Goal: Task Accomplishment & Management: Manage account settings

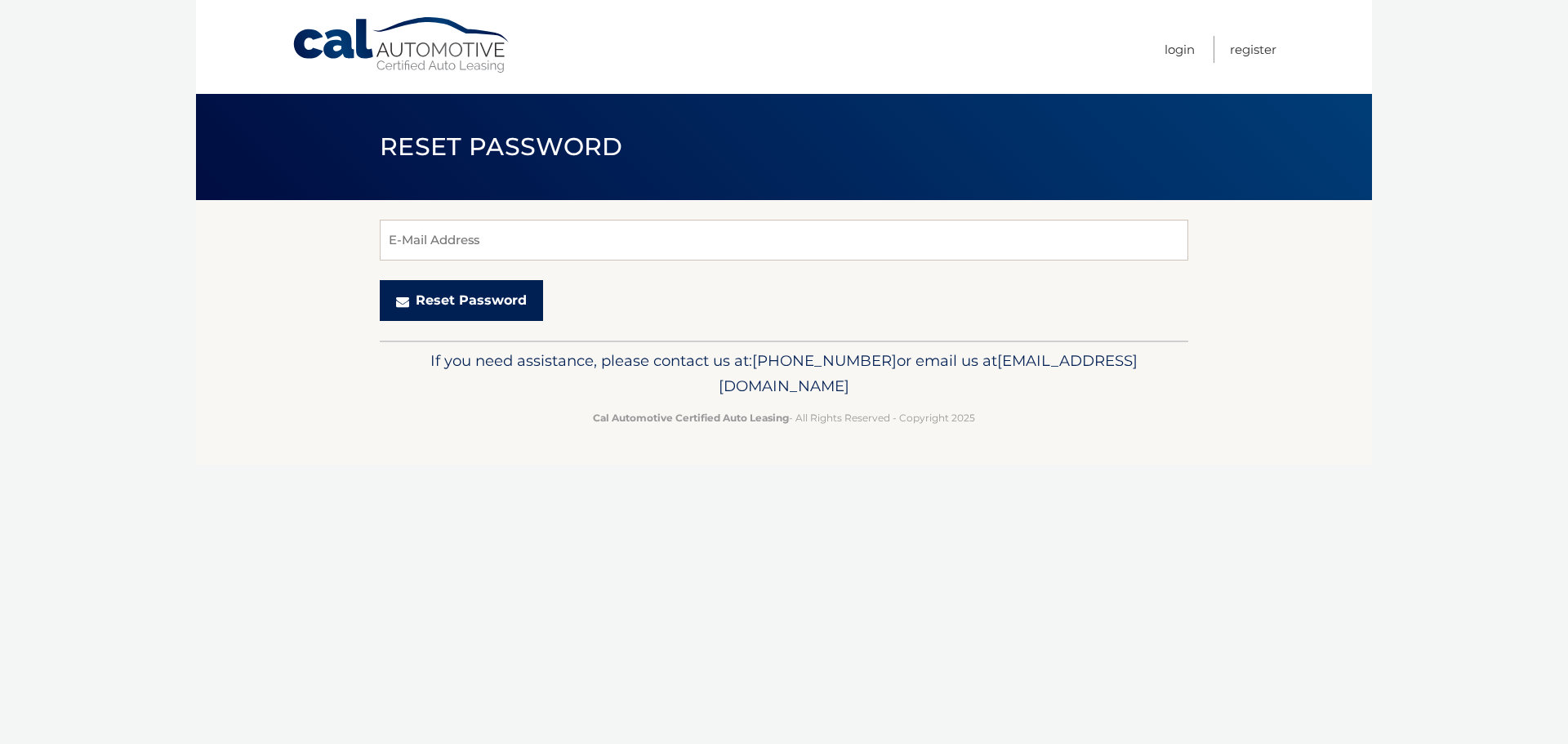
click at [444, 304] on button "Reset Password" at bounding box center [461, 300] width 164 height 40
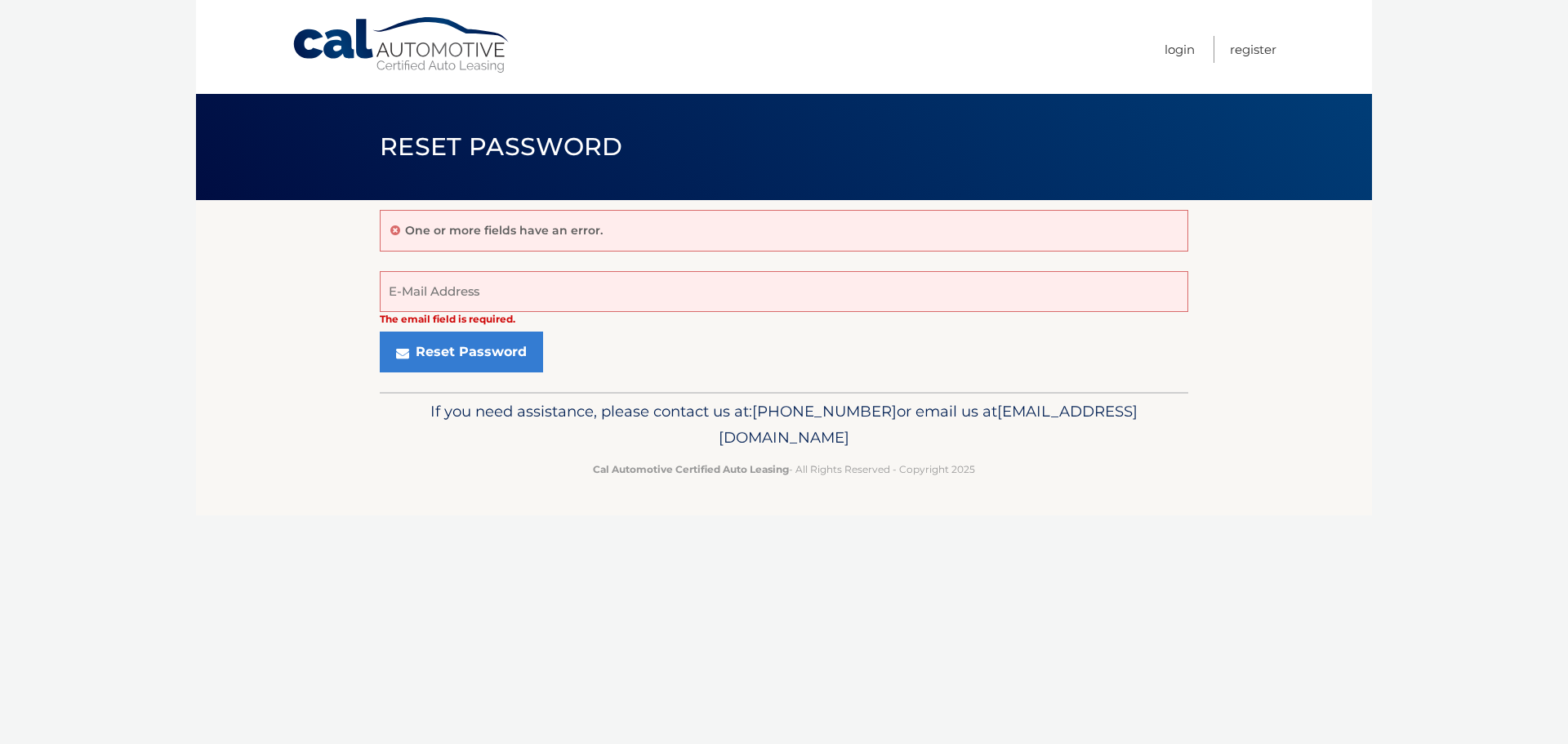
click at [497, 218] on div "One or more fields have an error." at bounding box center [784, 231] width 808 height 41
click at [405, 222] on div "One or more fields have an error." at bounding box center [784, 231] width 808 height 41
drag, startPoint x: 398, startPoint y: 234, endPoint x: 389, endPoint y: 226, distance: 12.0
click at [389, 226] on div "One or more fields have an error." at bounding box center [784, 231] width 808 height 41
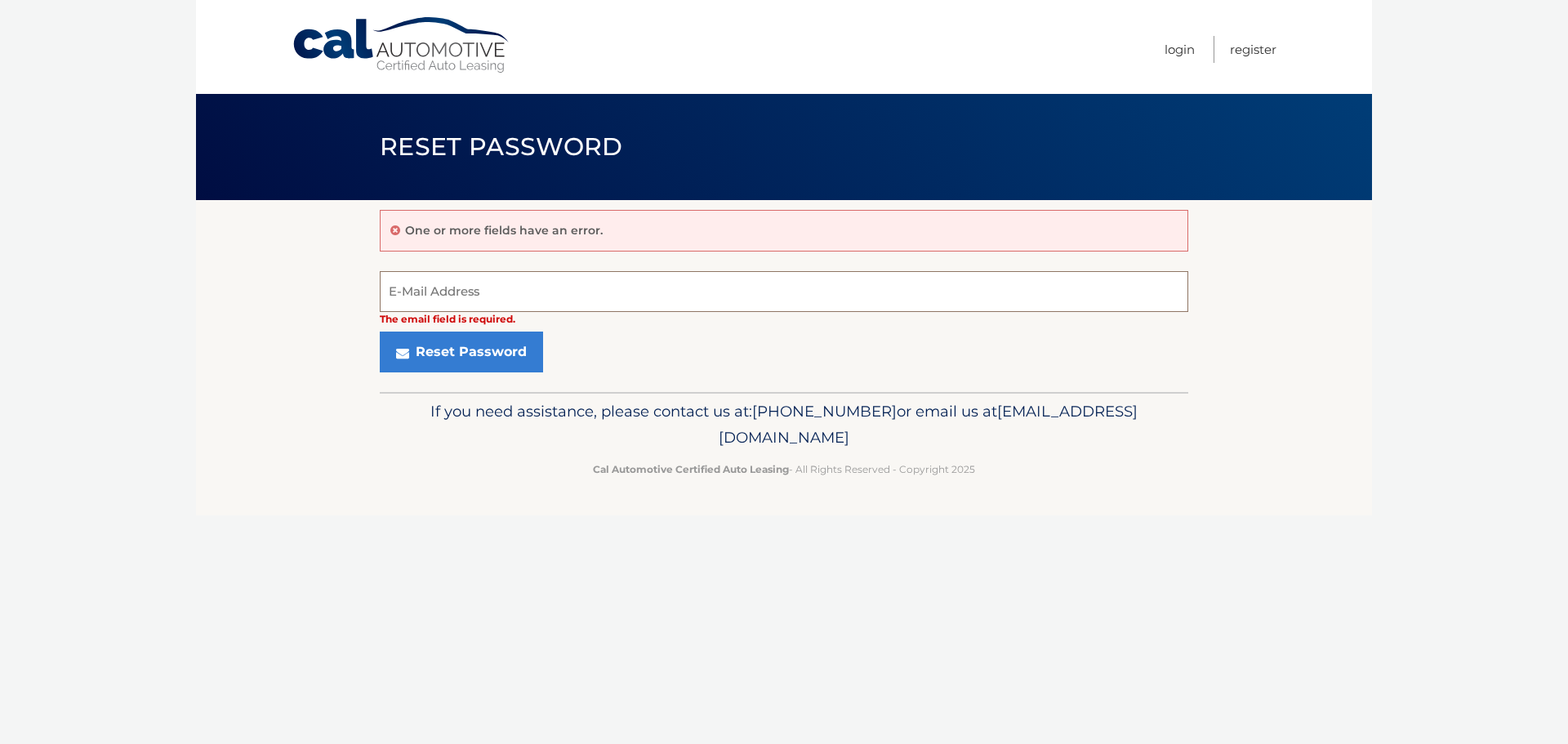
click at [421, 297] on input "E-Mail Address" at bounding box center [784, 291] width 808 height 40
type input "heidypalma8@hotmail.com"
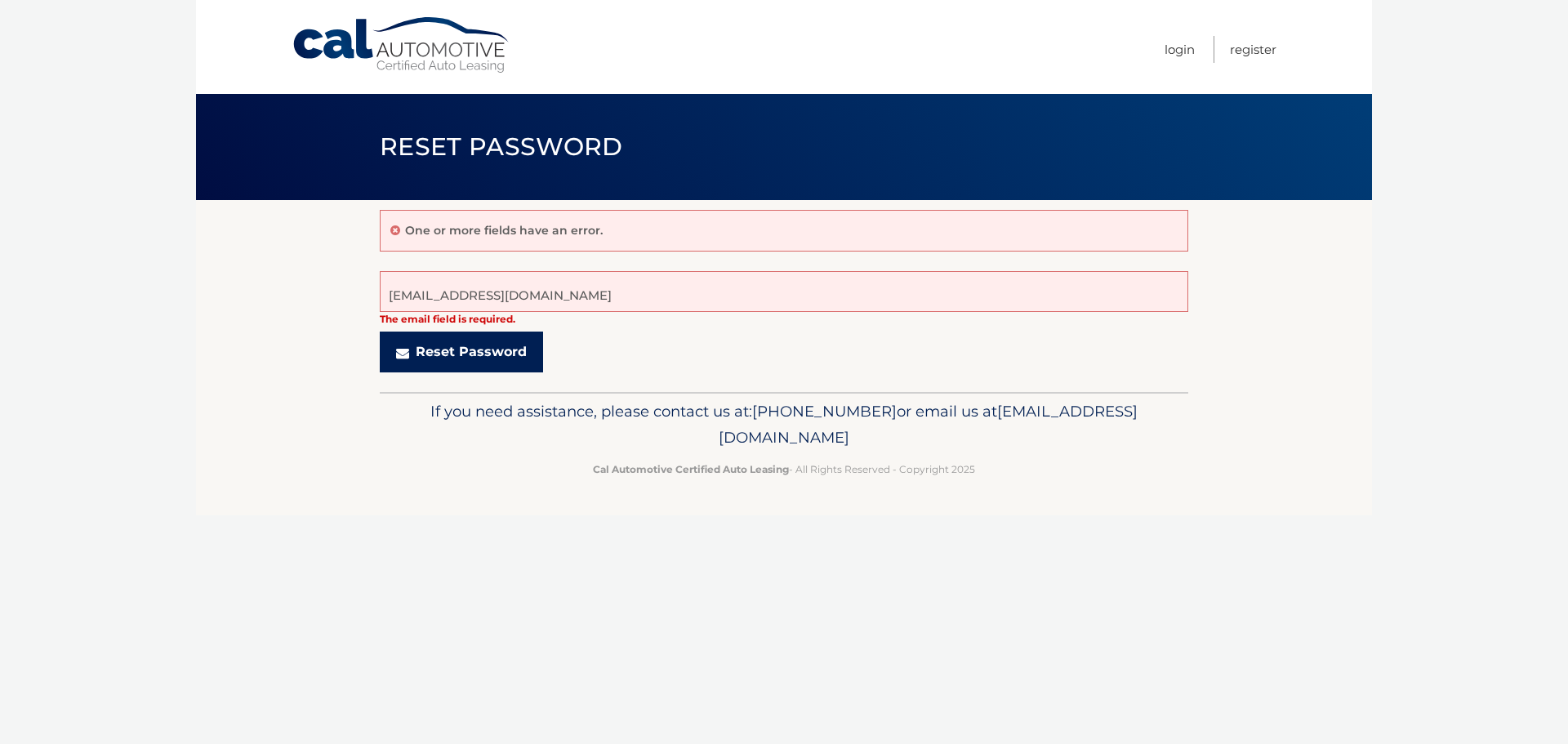
click at [504, 360] on button "Reset Password" at bounding box center [461, 351] width 164 height 40
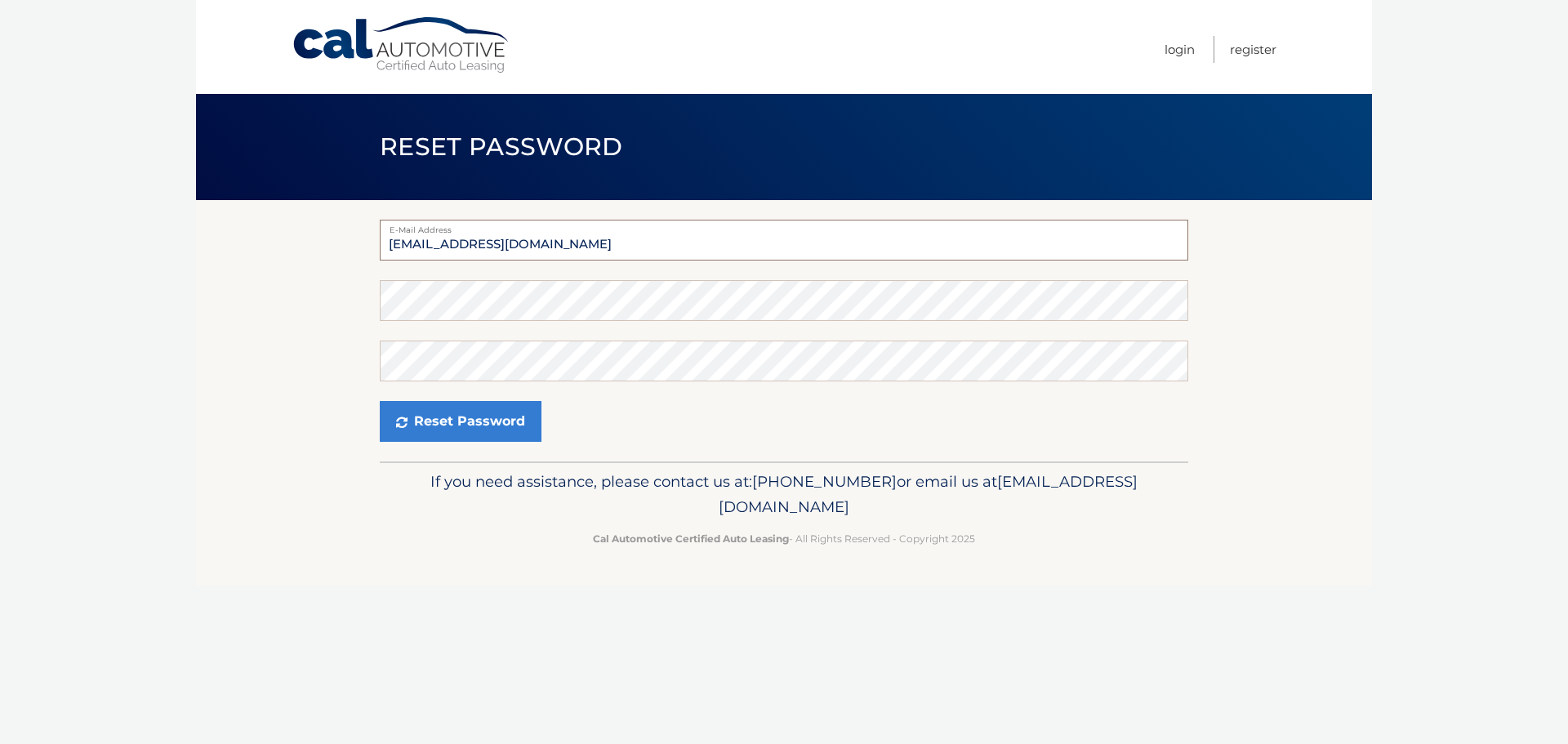
click at [611, 237] on input "heidypalma8@hotmail.com" at bounding box center [784, 239] width 808 height 40
click at [368, 554] on footer "If you need assistance, please contact us at: 609-807-3200 or email us at Custo…" at bounding box center [784, 523] width 1176 height 124
click at [473, 421] on button "Reset Password" at bounding box center [460, 421] width 162 height 40
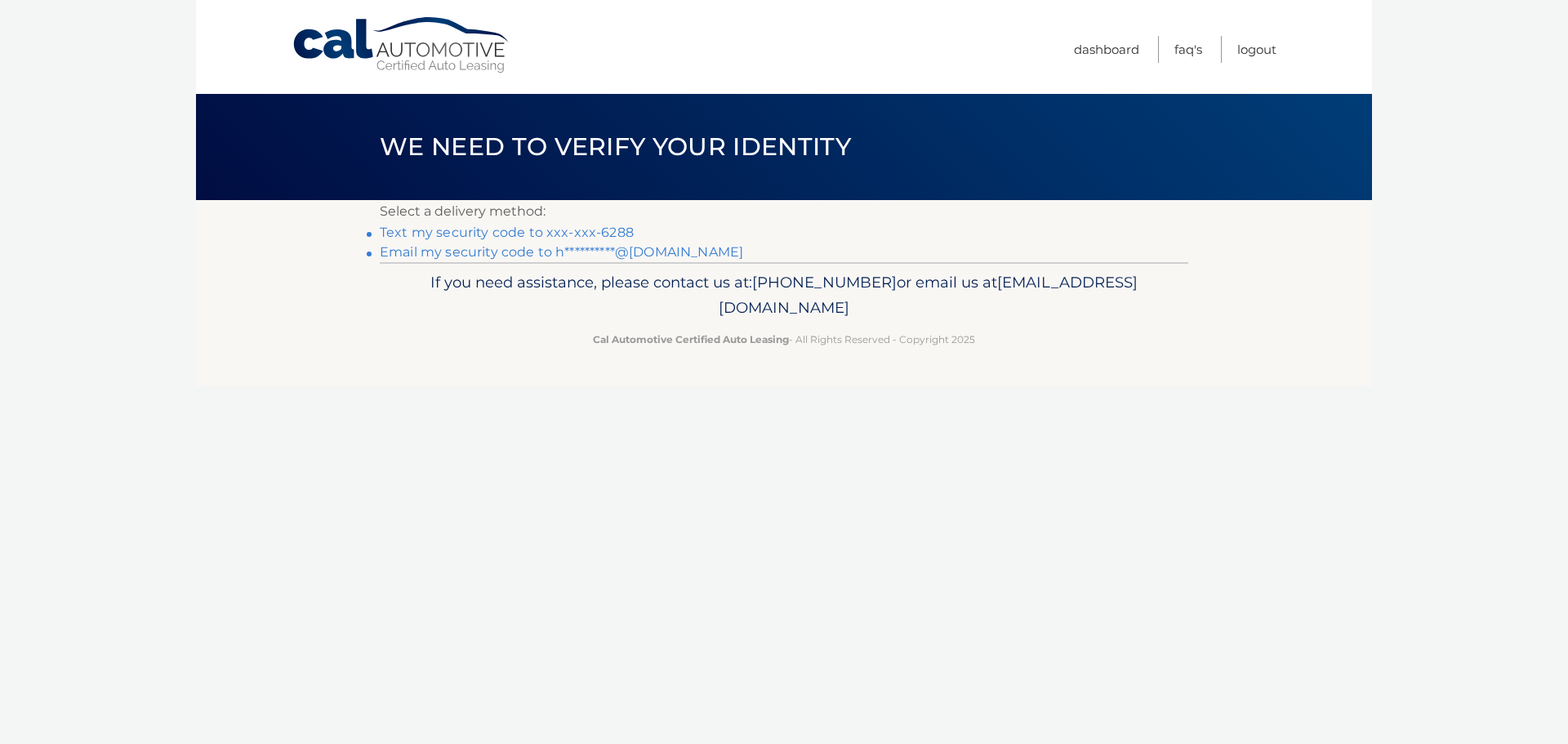
click at [459, 232] on link "Text my security code to xxx-xxx-6288" at bounding box center [507, 233] width 254 height 16
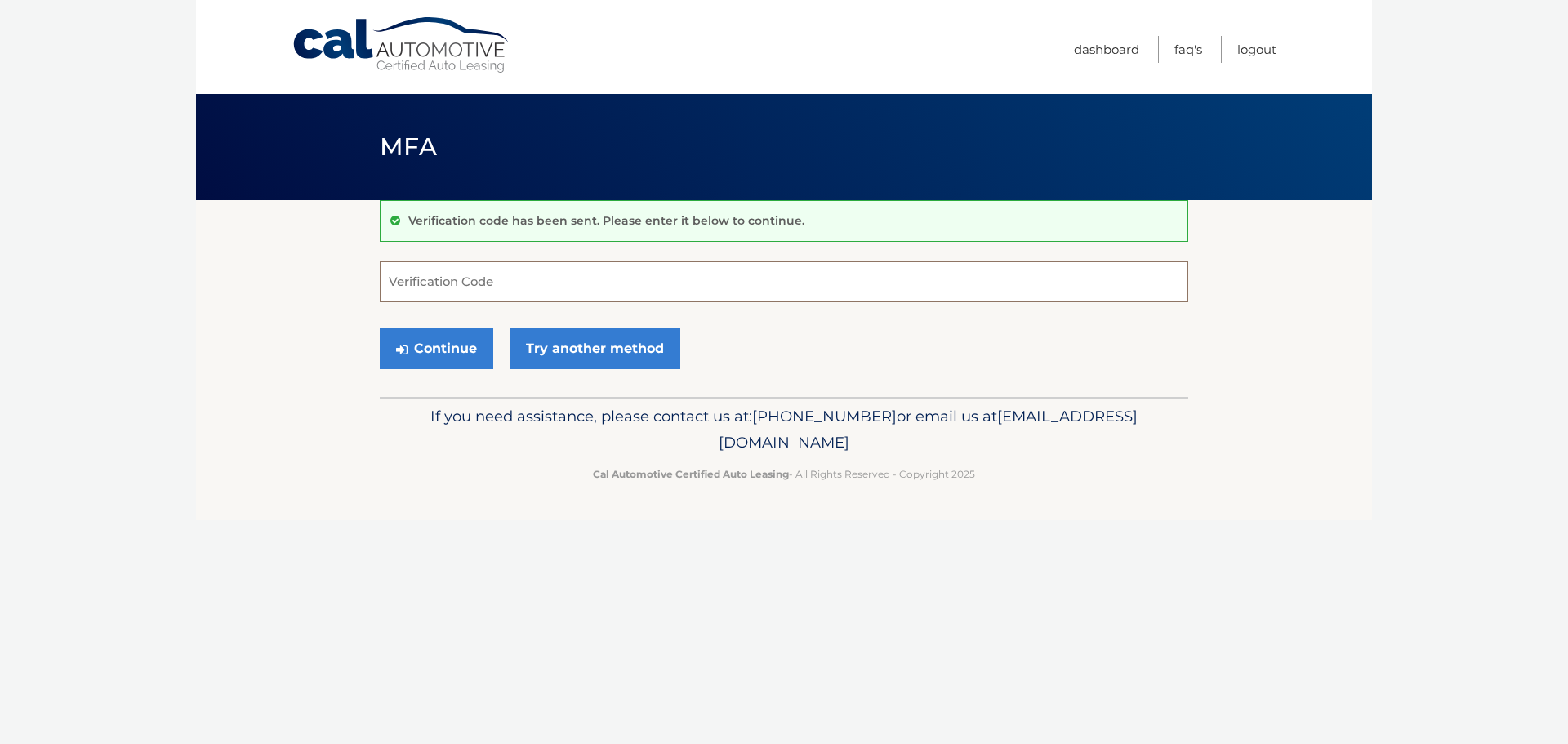
click at [446, 290] on input "Verification Code" at bounding box center [784, 281] width 808 height 40
type input "893052"
click at [443, 355] on button "Continue" at bounding box center [436, 348] width 113 height 40
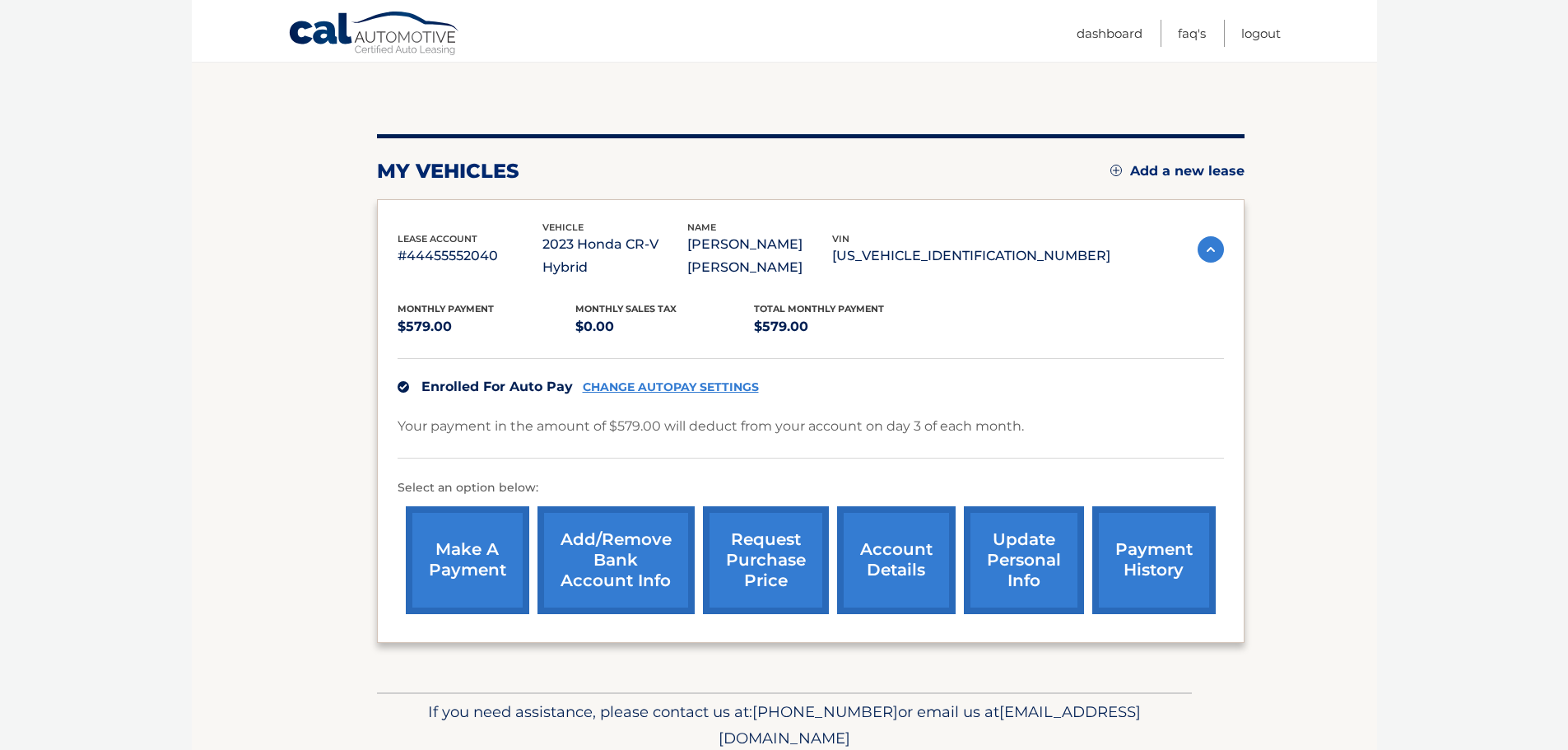
scroll to position [185, 0]
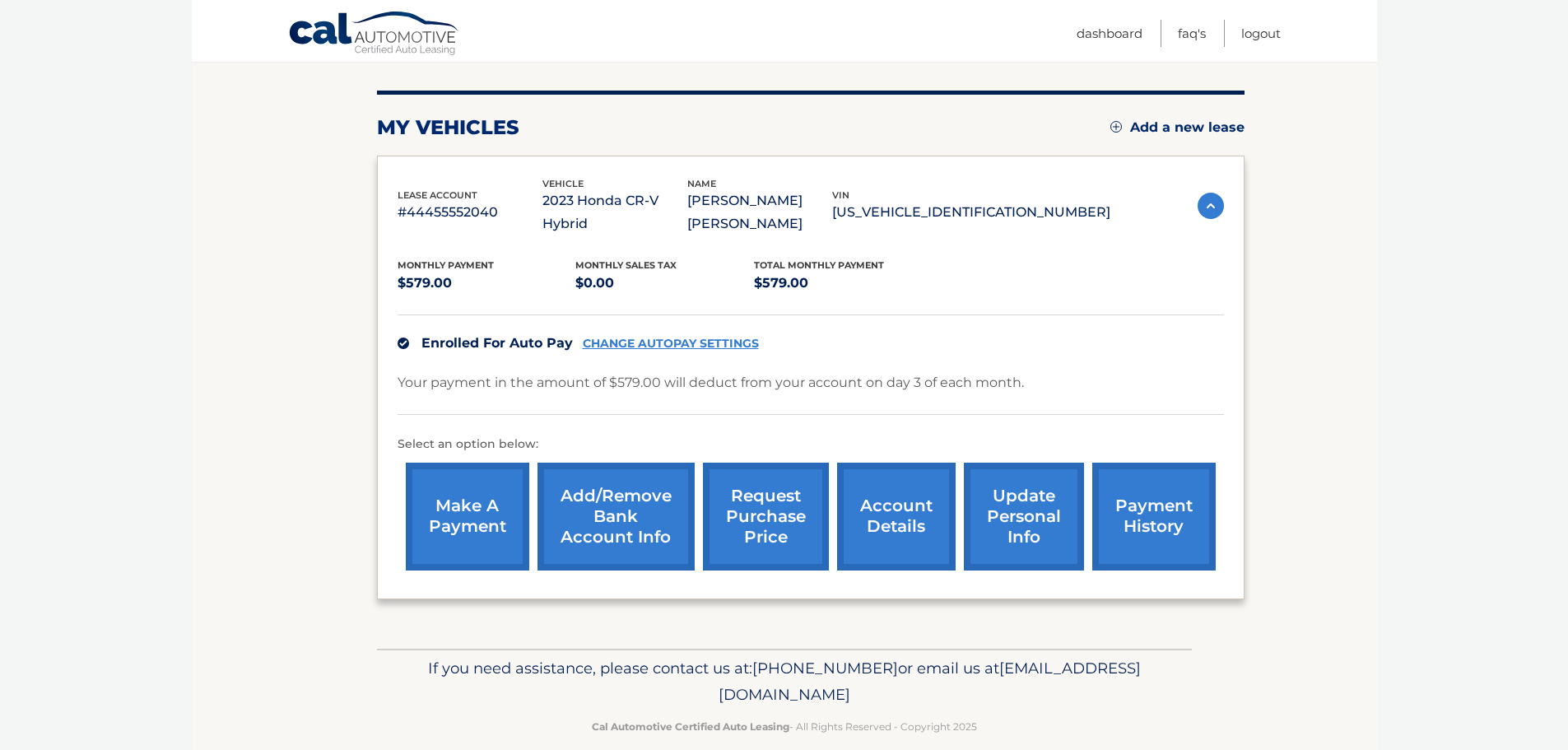
click at [882, 515] on link "account details" at bounding box center [895, 517] width 118 height 108
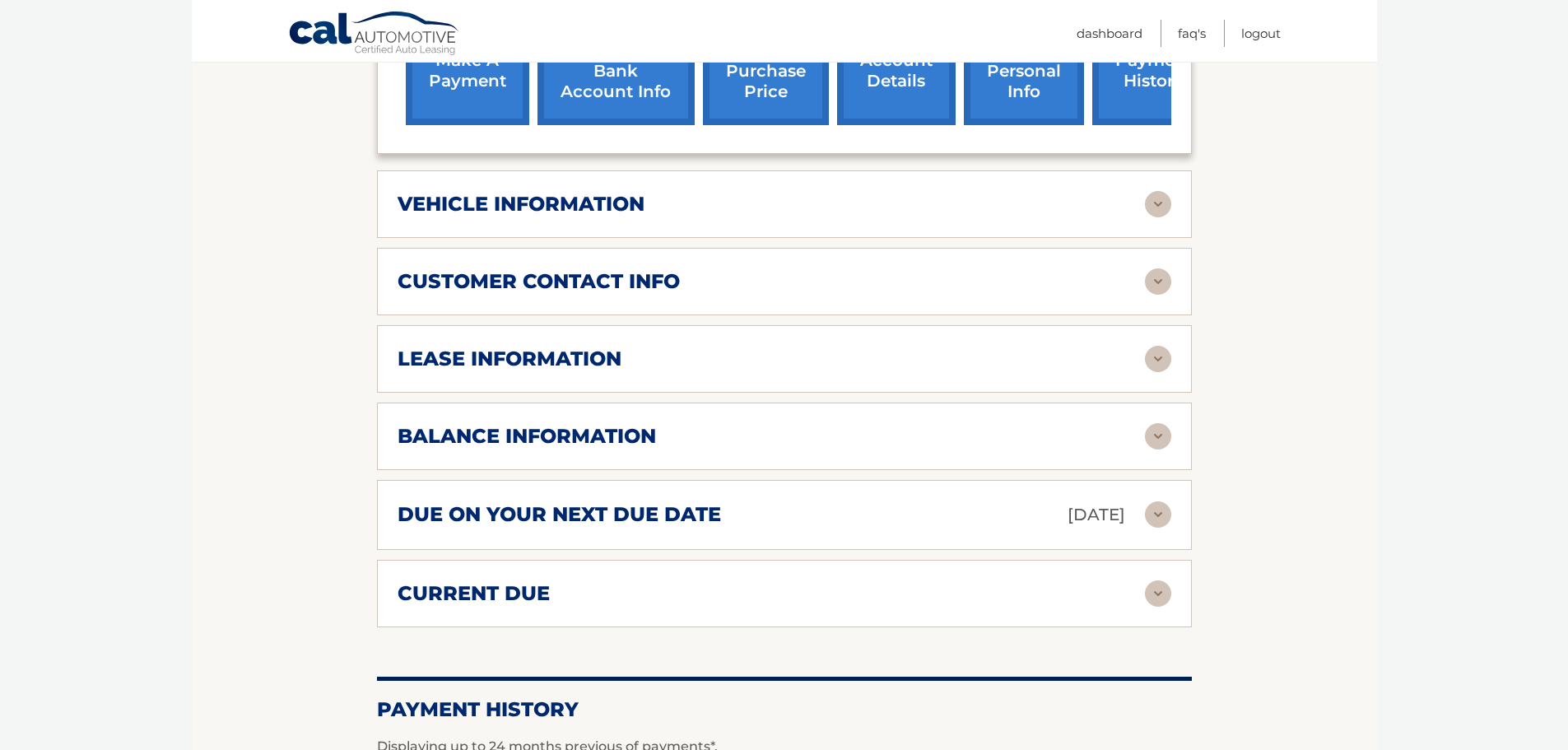
scroll to position [659, 0]
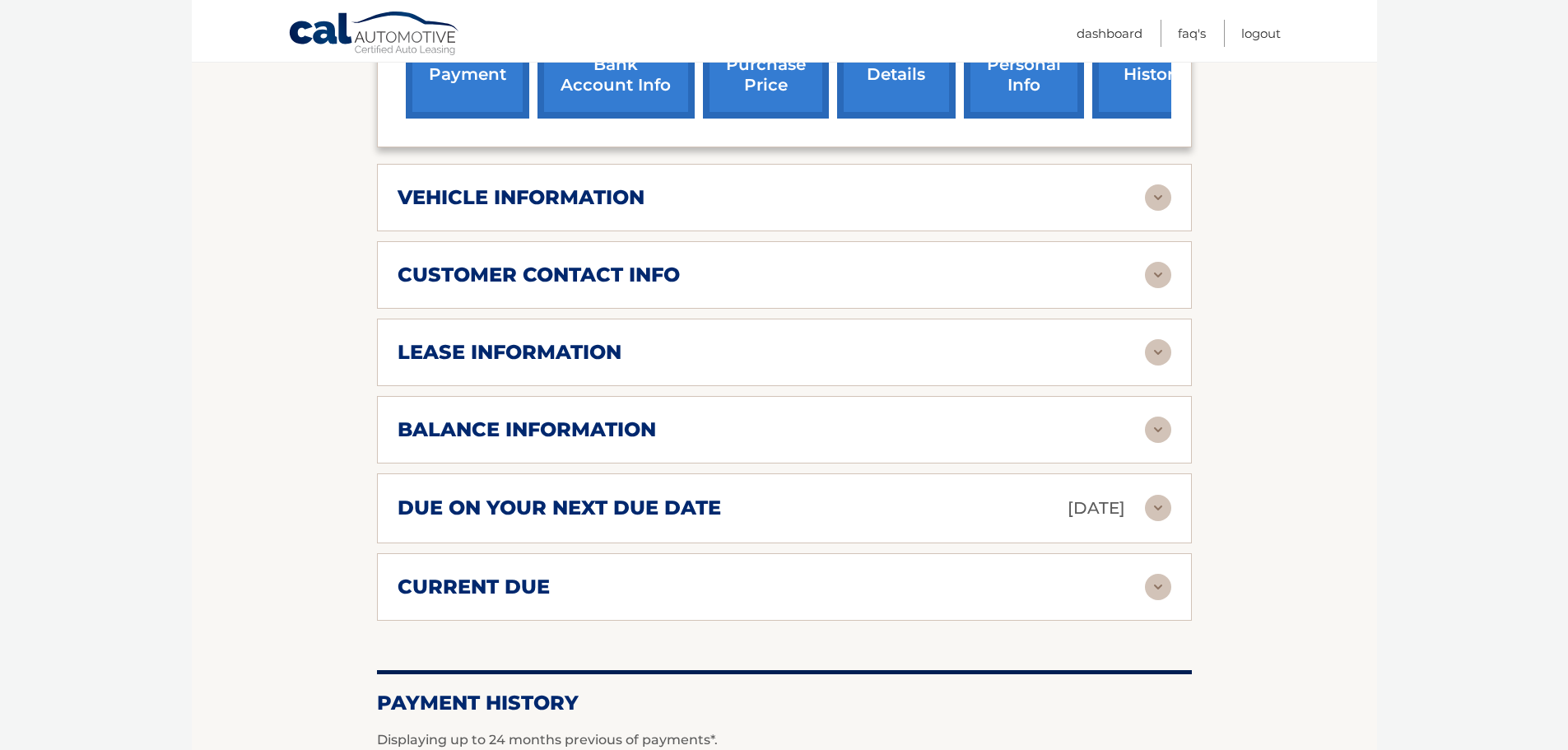
click at [604, 417] on h2 "balance information" at bounding box center [527, 429] width 258 height 25
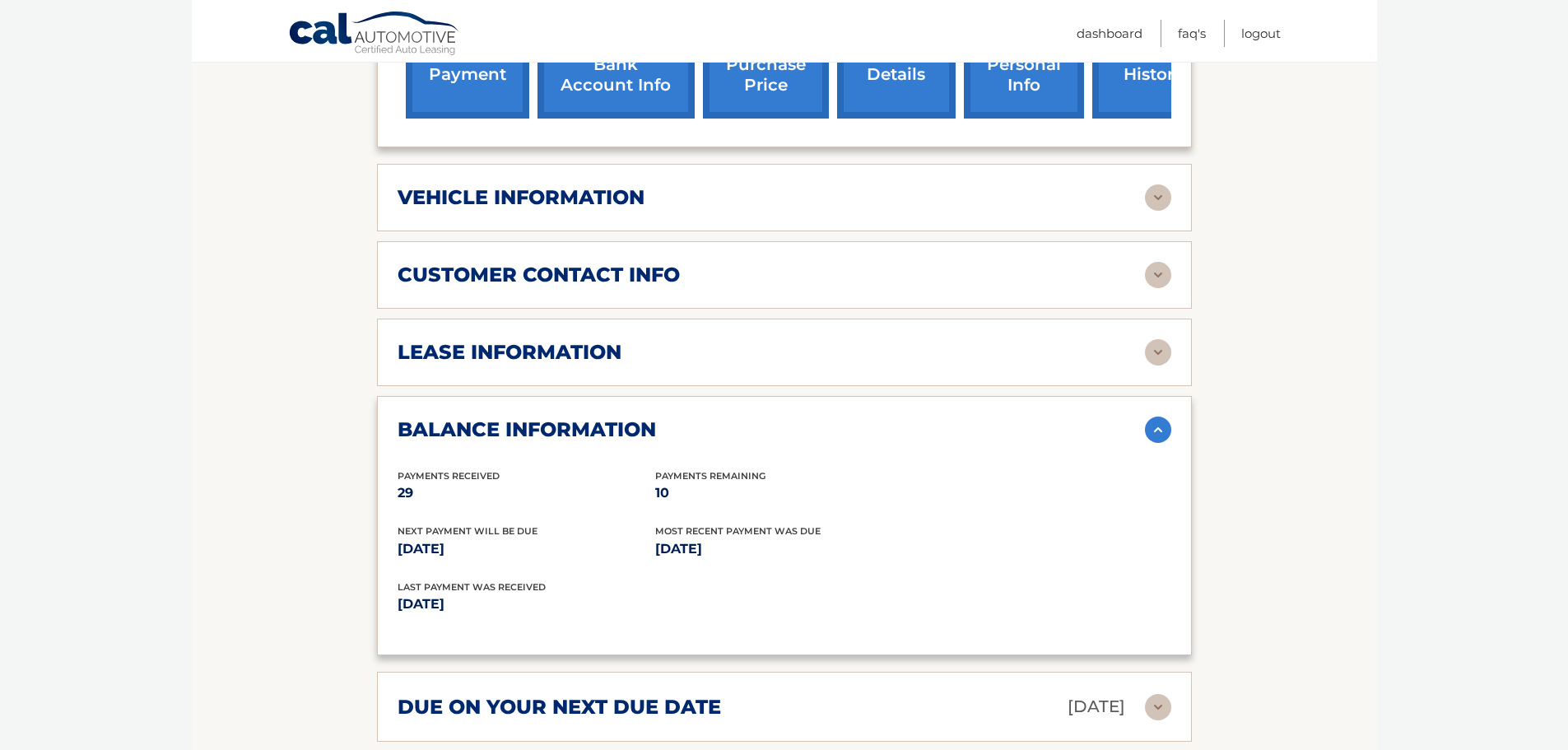
click at [529, 185] on h2 "vehicle information" at bounding box center [521, 197] width 247 height 25
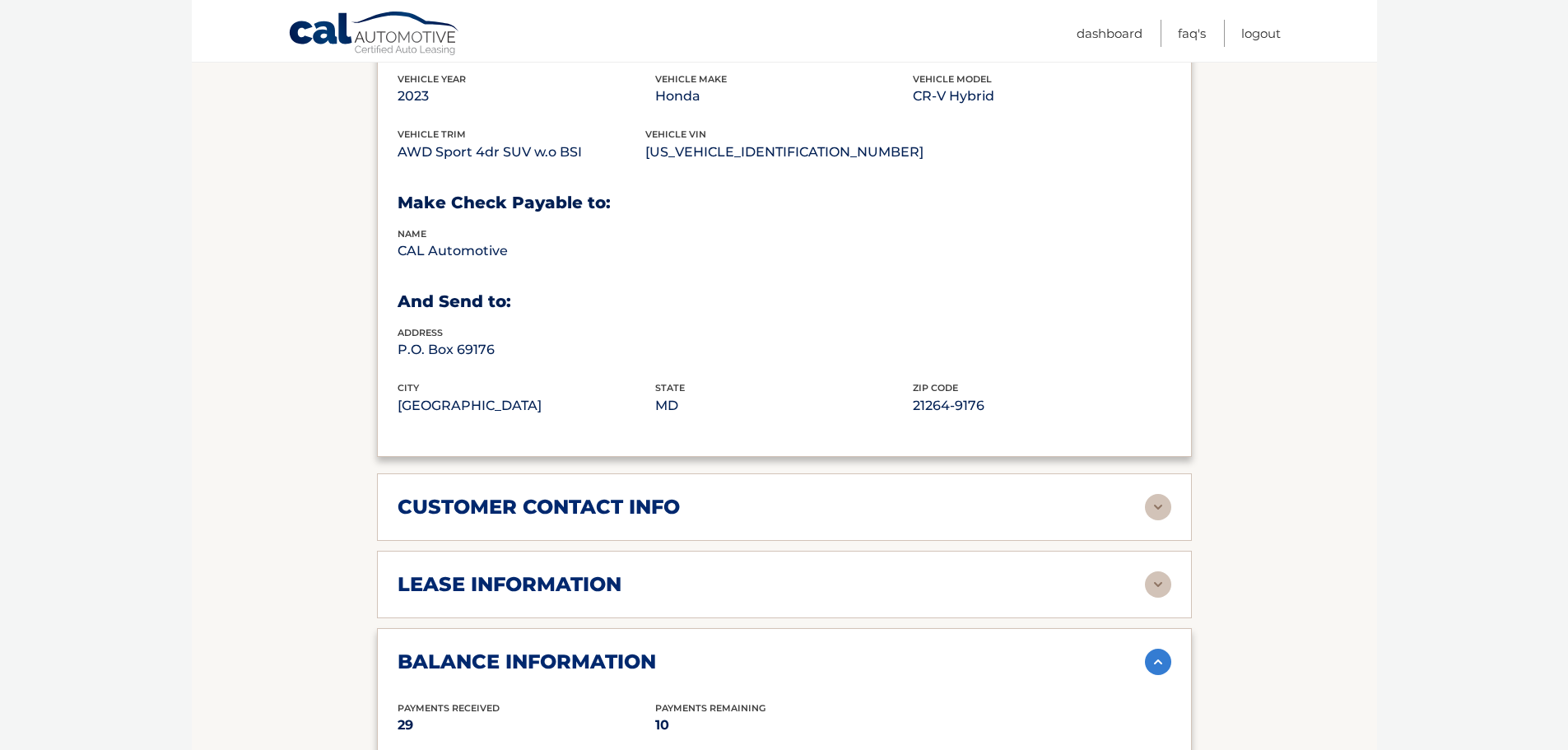
scroll to position [905, 0]
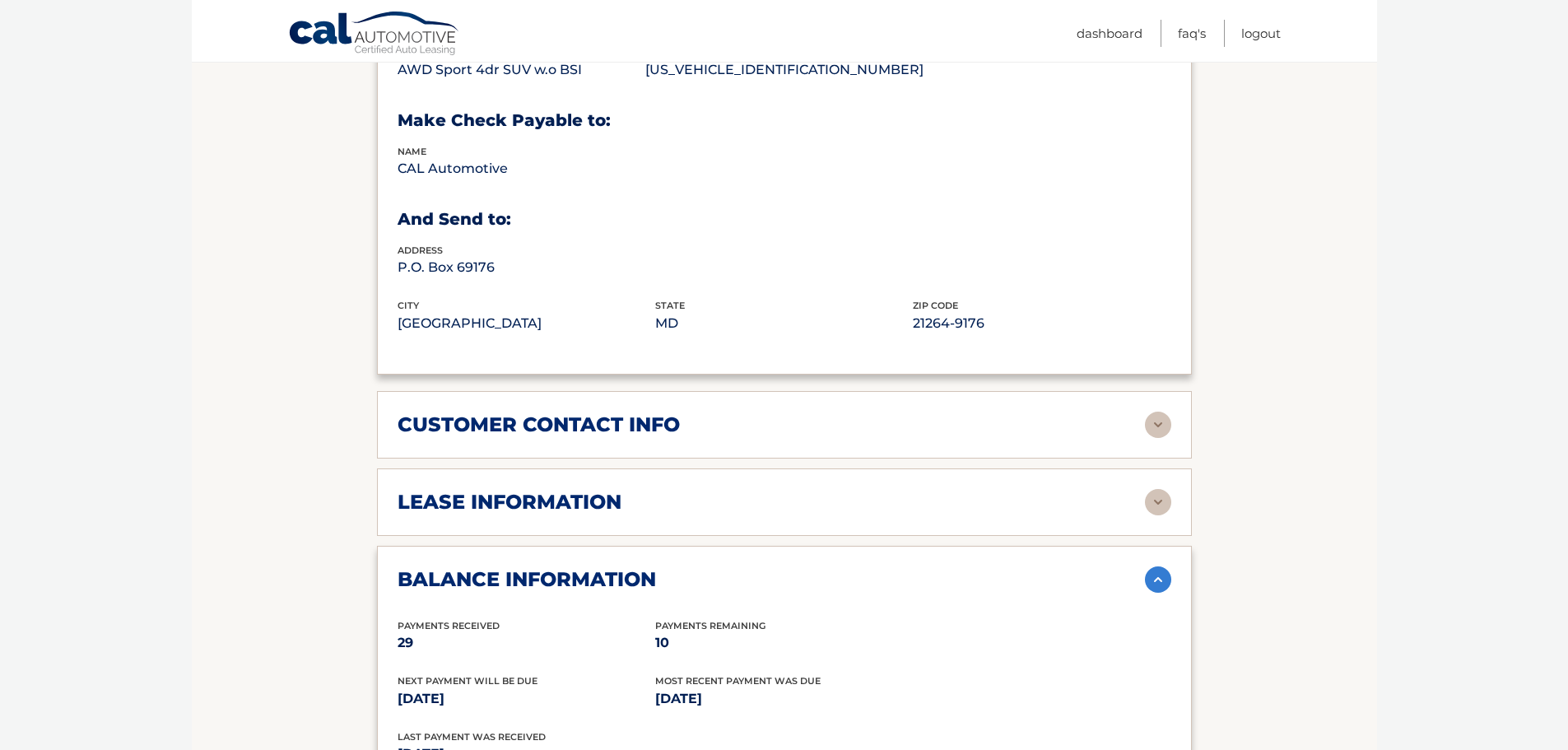
click at [590, 490] on h2 "lease information" at bounding box center [509, 502] width 224 height 25
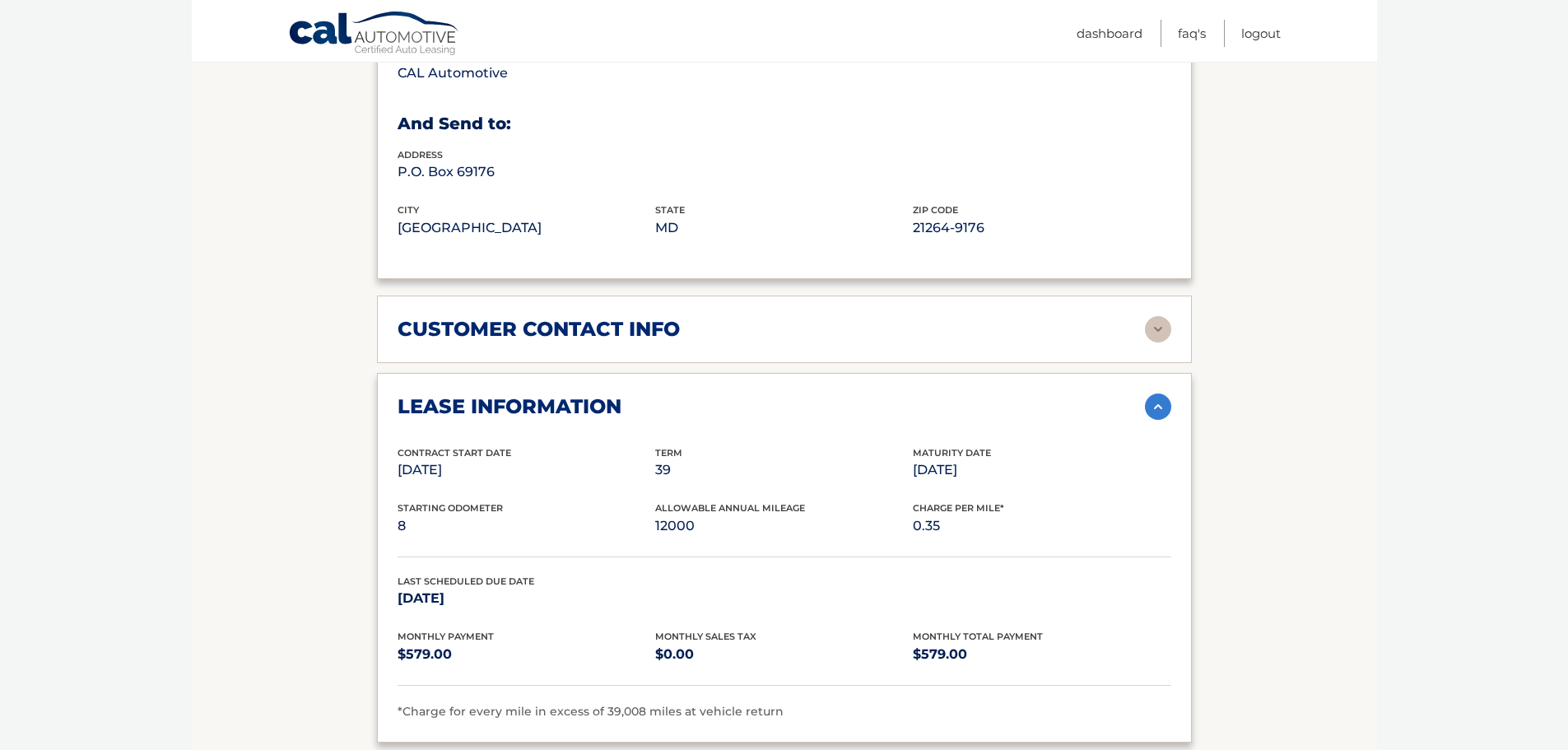
scroll to position [983, 0]
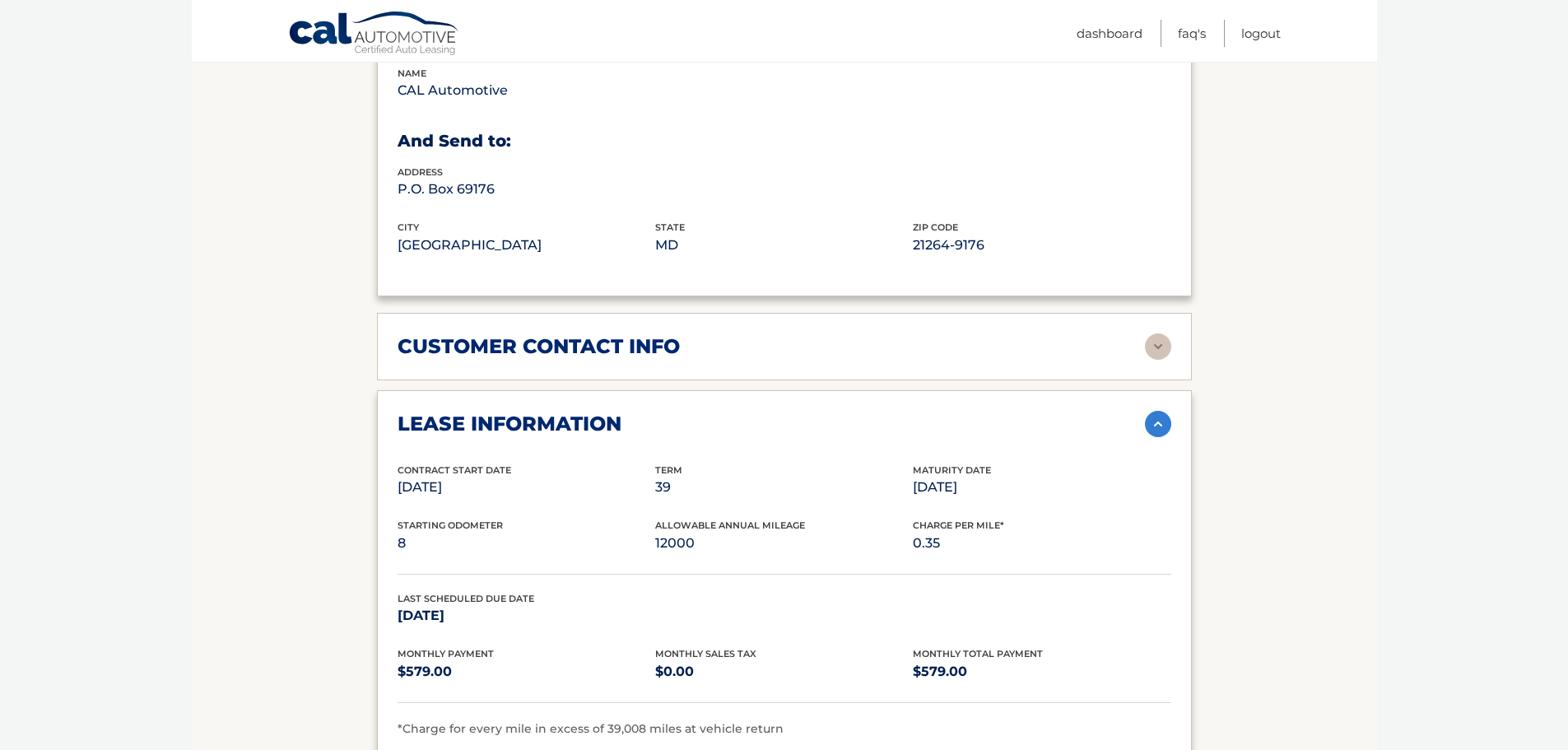
click at [1149, 410] on img at bounding box center [1158, 423] width 27 height 27
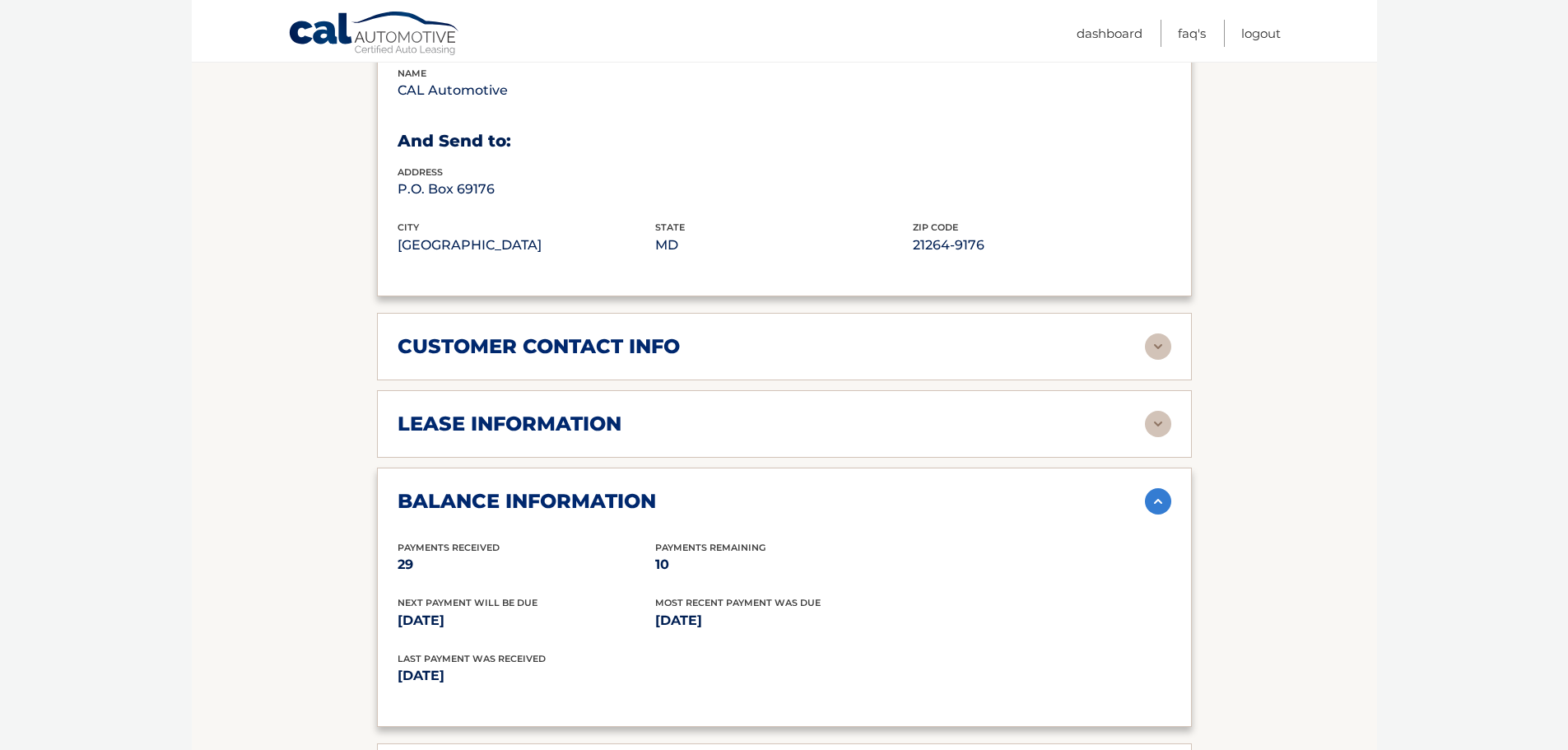
click at [1159, 333] on img at bounding box center [1158, 346] width 27 height 27
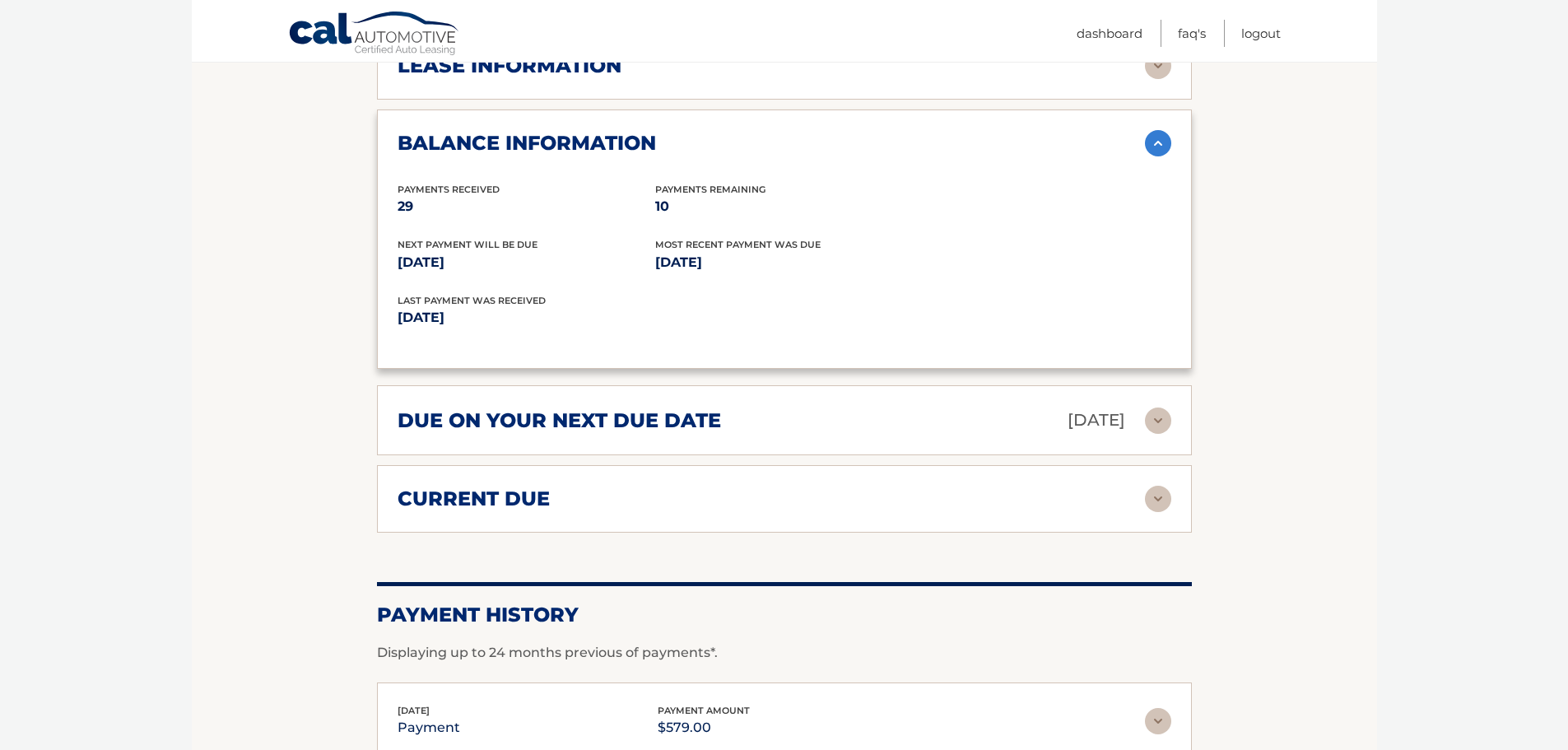
scroll to position [1724, 0]
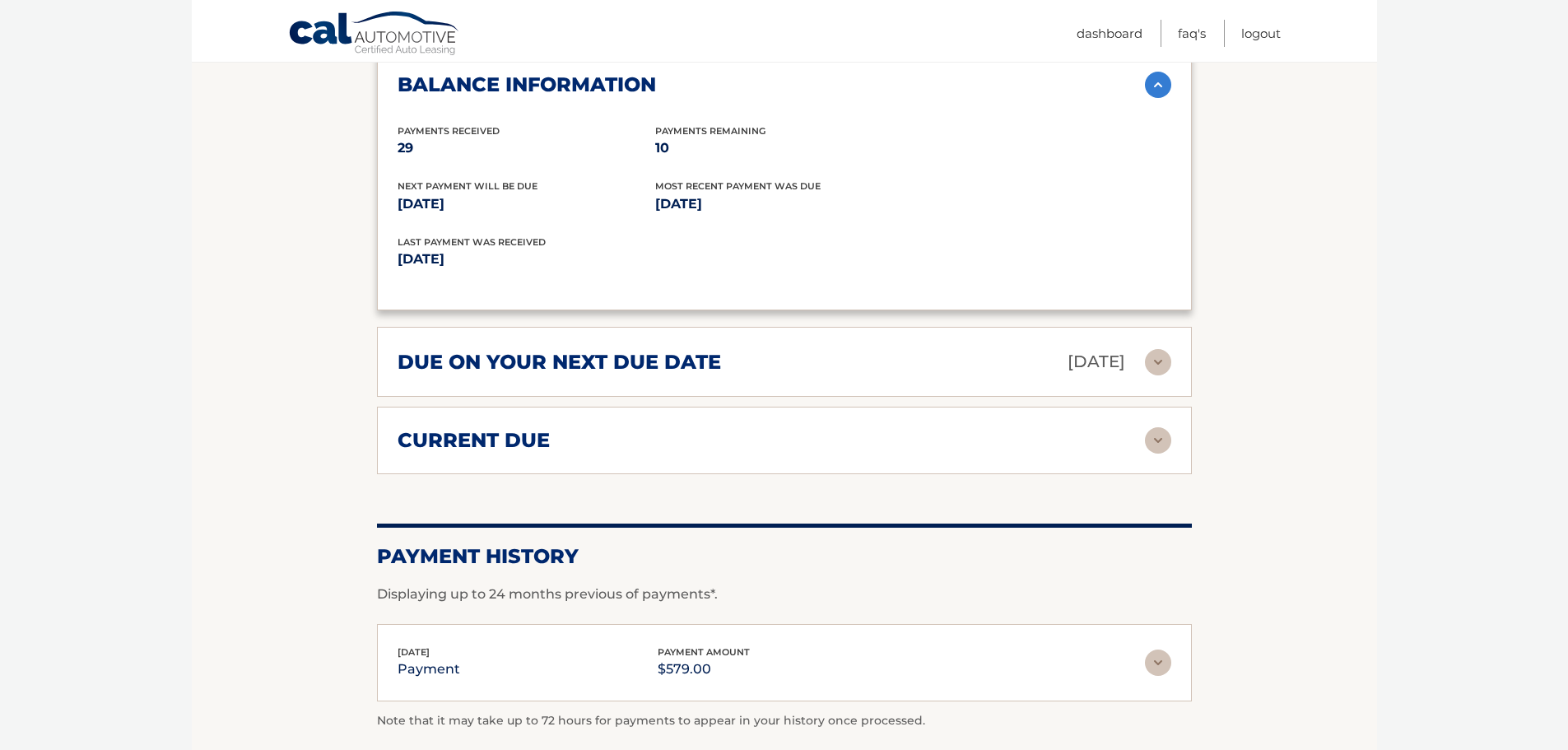
click at [597, 350] on h2 "due on your next due date" at bounding box center [559, 362] width 324 height 25
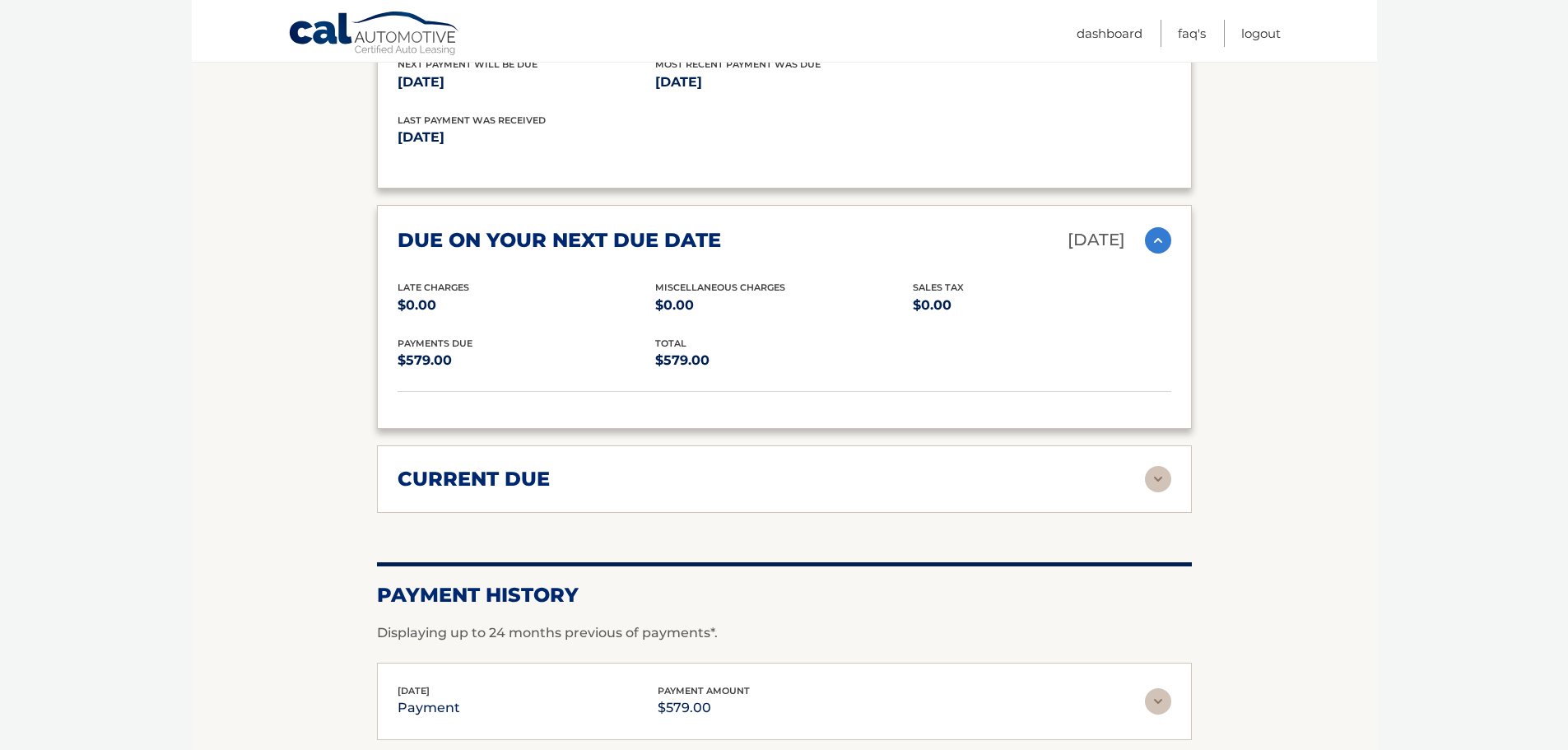
scroll to position [1806, 0]
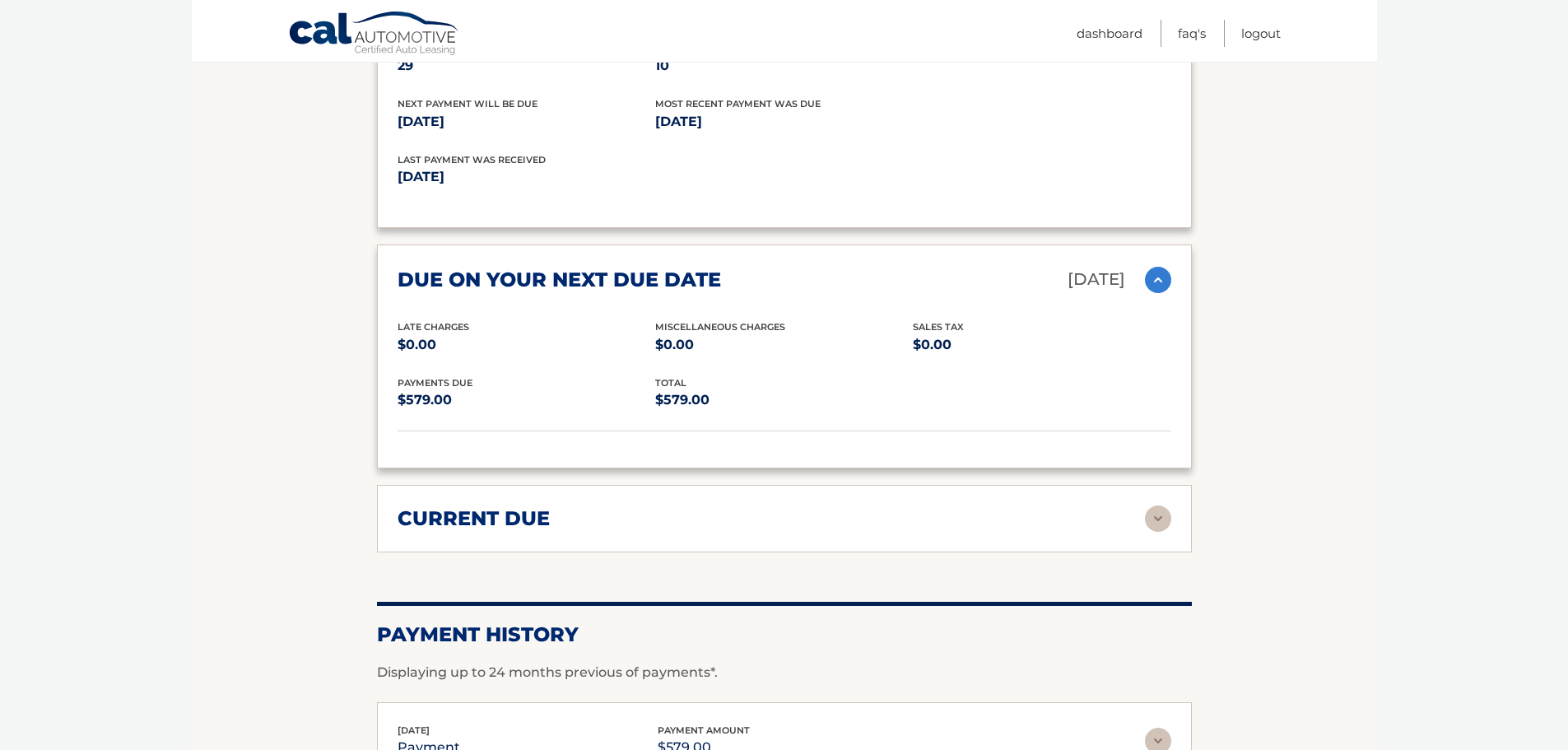
click at [492, 485] on div "current due Late Charges $0.00 Miscelleneous Charges* $0.00 Sales Tax $0.00 pay…" at bounding box center [784, 519] width 815 height 68
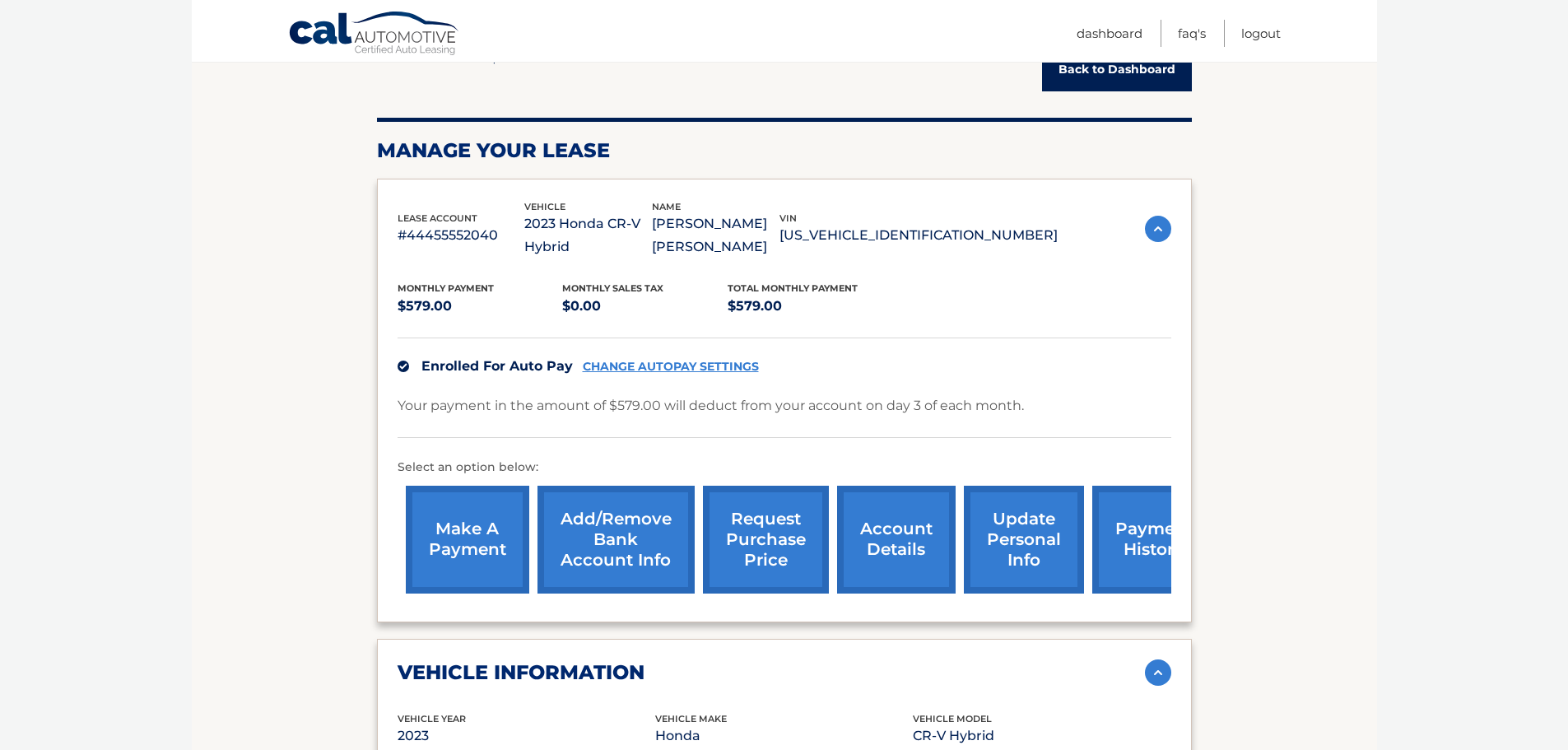
scroll to position [161, 0]
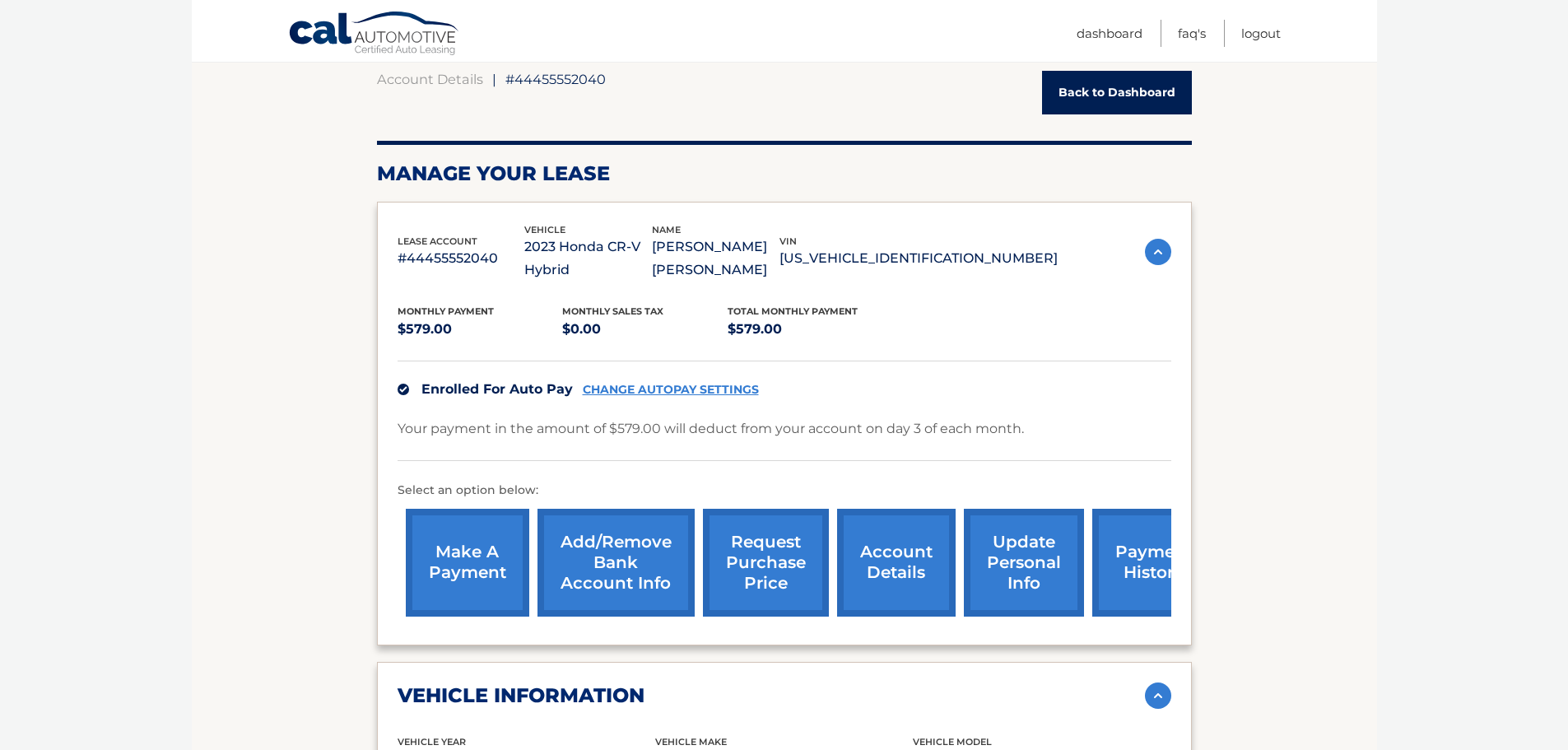
click at [755, 551] on link "request purchase price" at bounding box center [765, 562] width 126 height 108
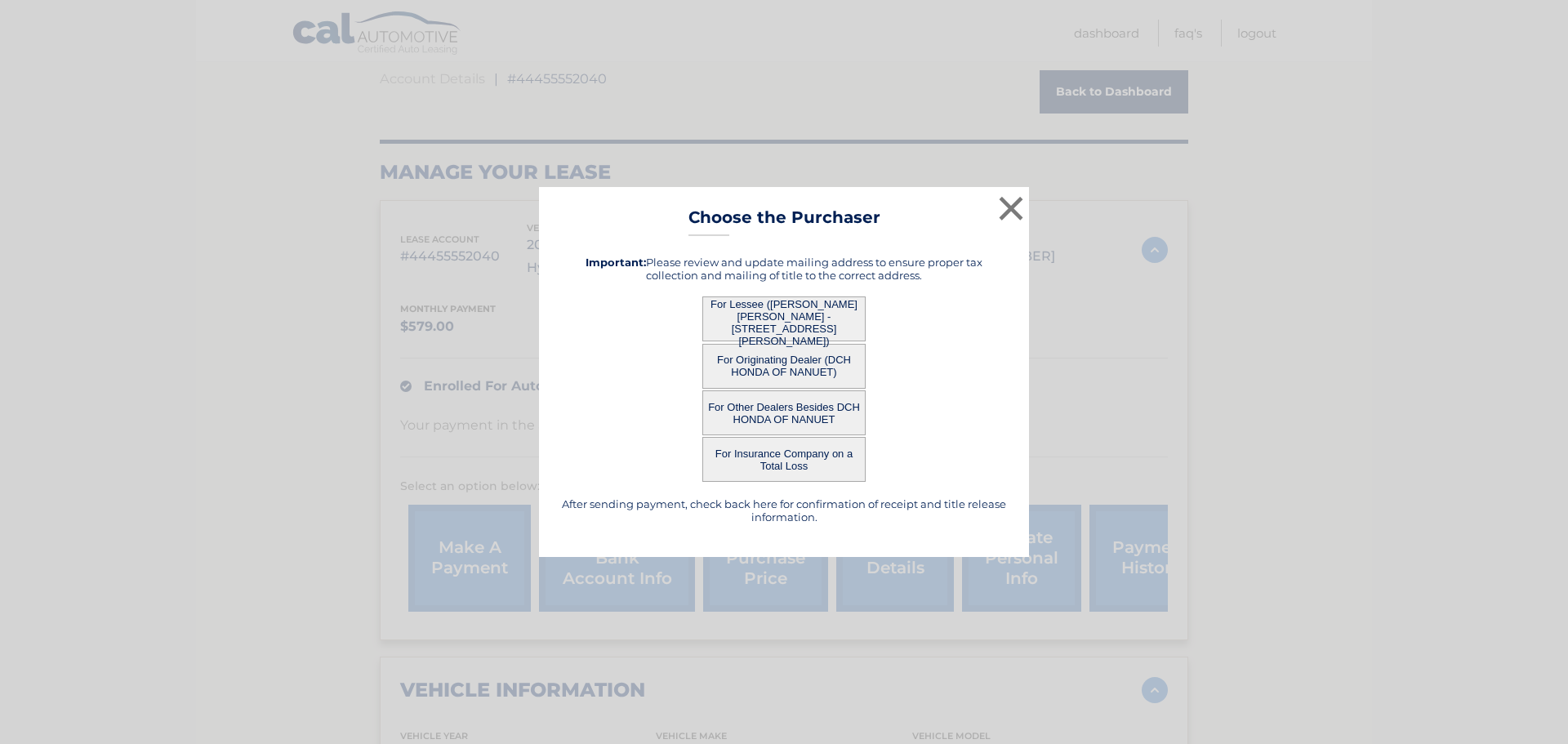
click at [797, 325] on button "For Lessee ([PERSON_NAME] [PERSON_NAME] - [STREET_ADDRESS][PERSON_NAME])" at bounding box center [784, 319] width 164 height 45
click at [1016, 207] on button "×" at bounding box center [1010, 208] width 33 height 33
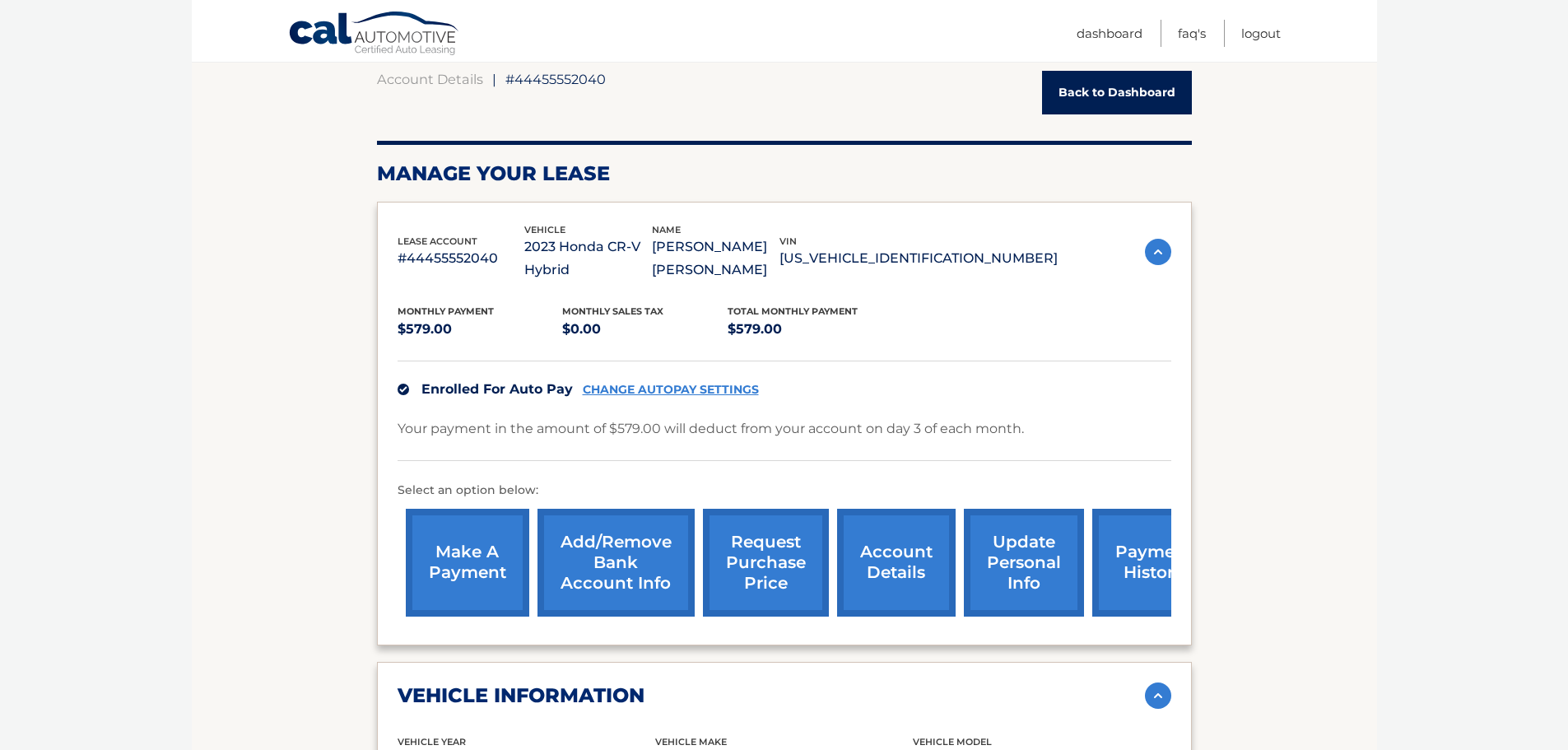
click at [592, 571] on link "Add/Remove bank account info" at bounding box center [616, 562] width 157 height 108
click at [472, 534] on link "make a payment" at bounding box center [467, 562] width 123 height 108
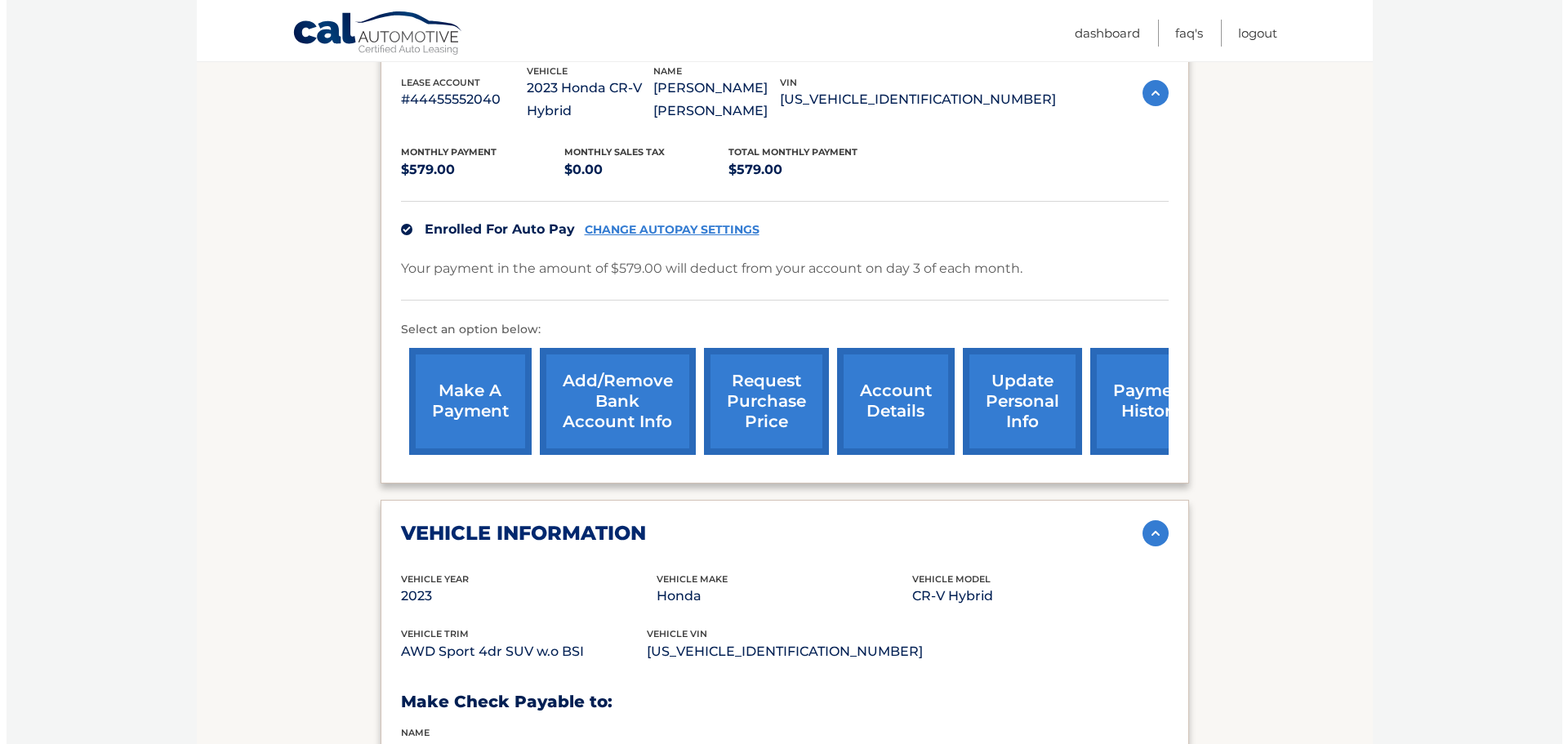
scroll to position [322, 0]
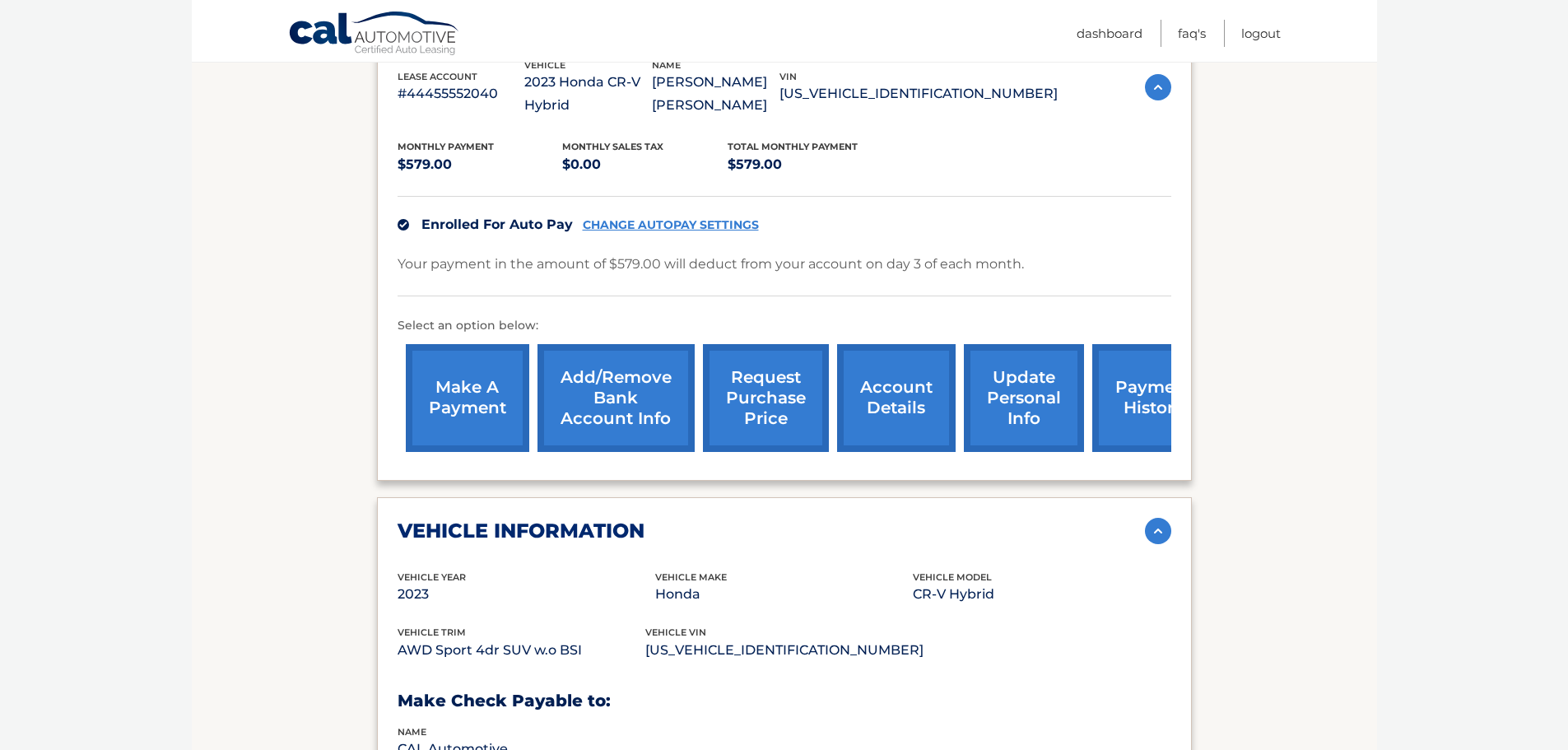
click at [777, 387] on link "request purchase price" at bounding box center [765, 397] width 126 height 108
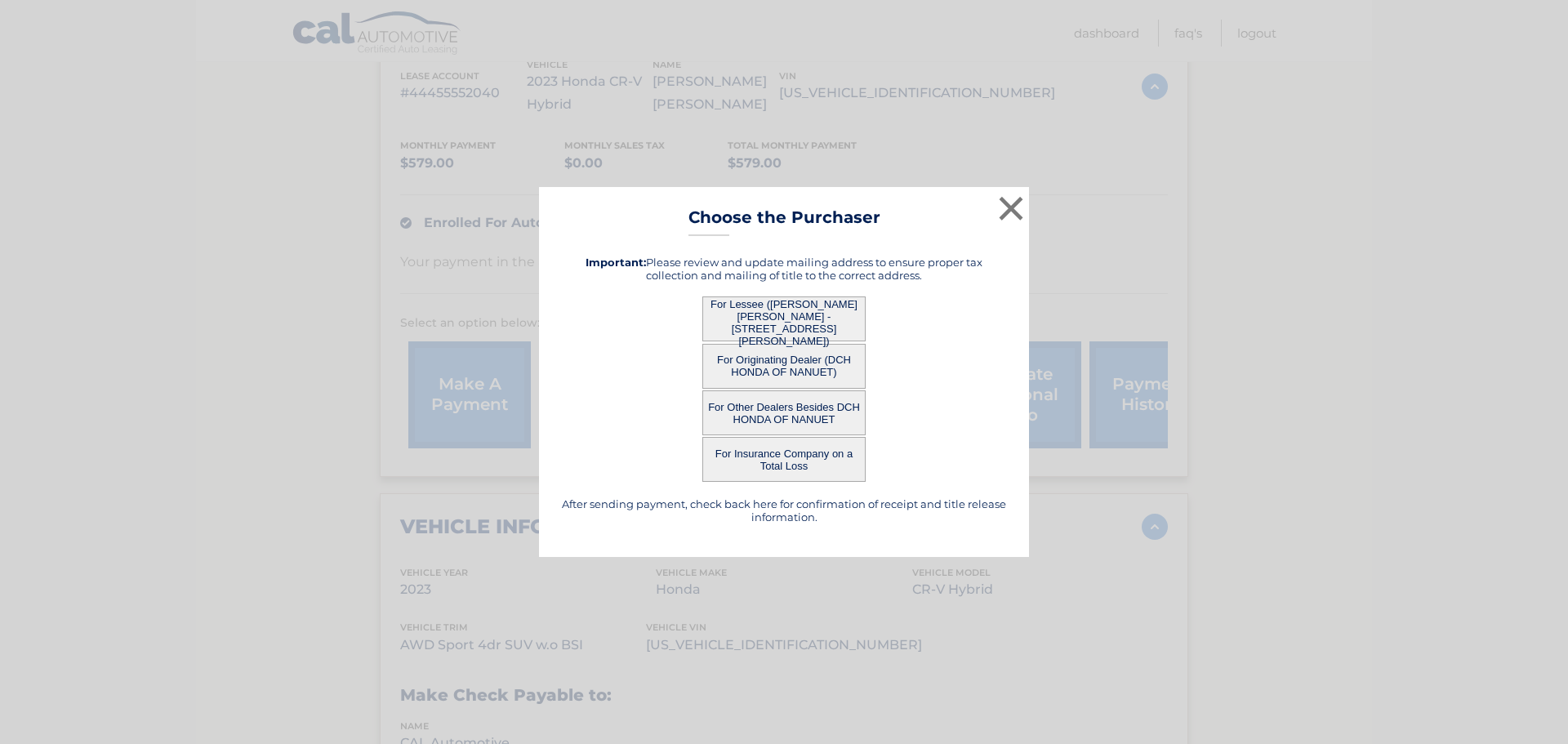
click at [810, 324] on button "For Lessee ([PERSON_NAME] [PERSON_NAME] - [STREET_ADDRESS][PERSON_NAME])" at bounding box center [784, 319] width 164 height 45
click at [1009, 200] on button "×" at bounding box center [1010, 208] width 33 height 33
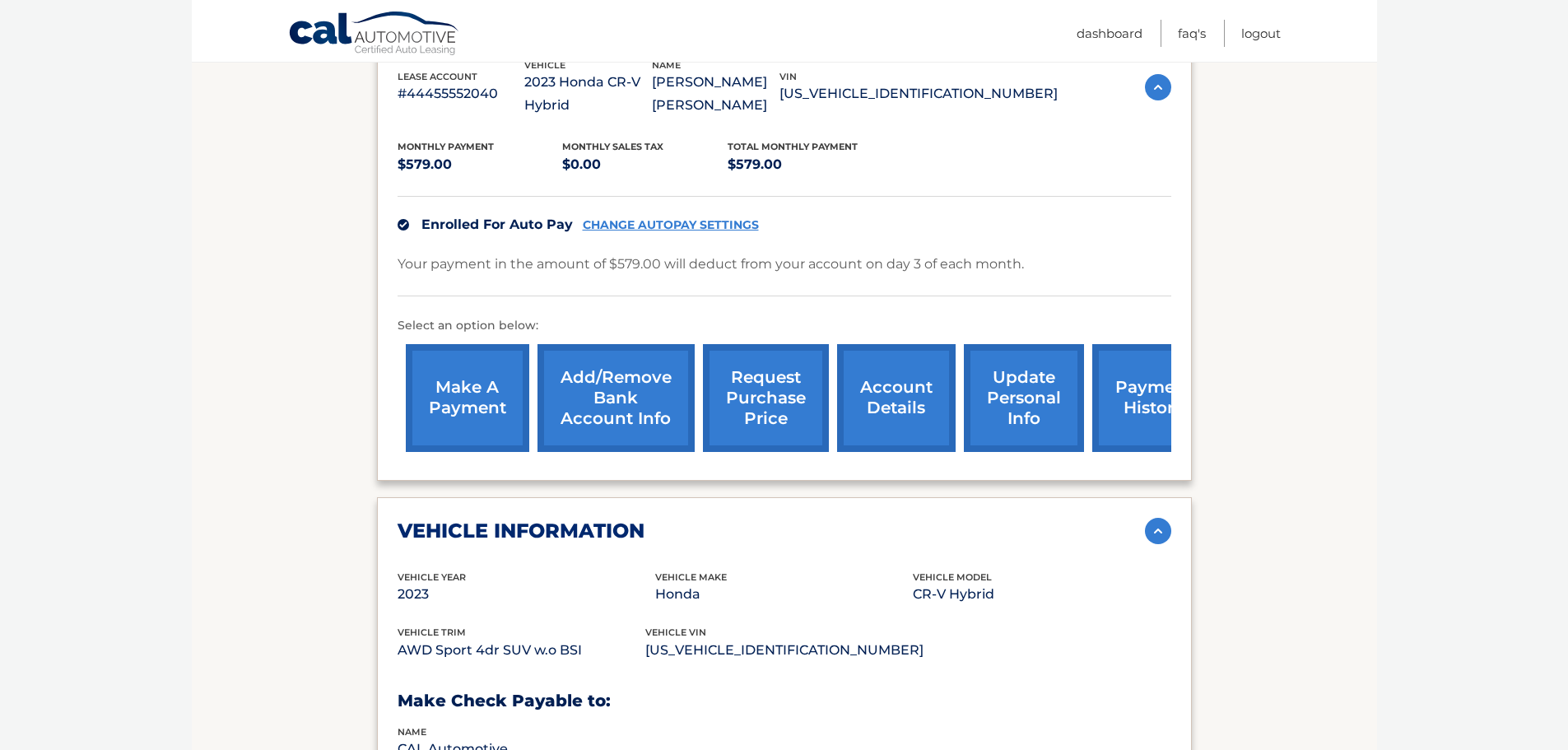
click at [793, 383] on link "request purchase price" at bounding box center [765, 397] width 126 height 108
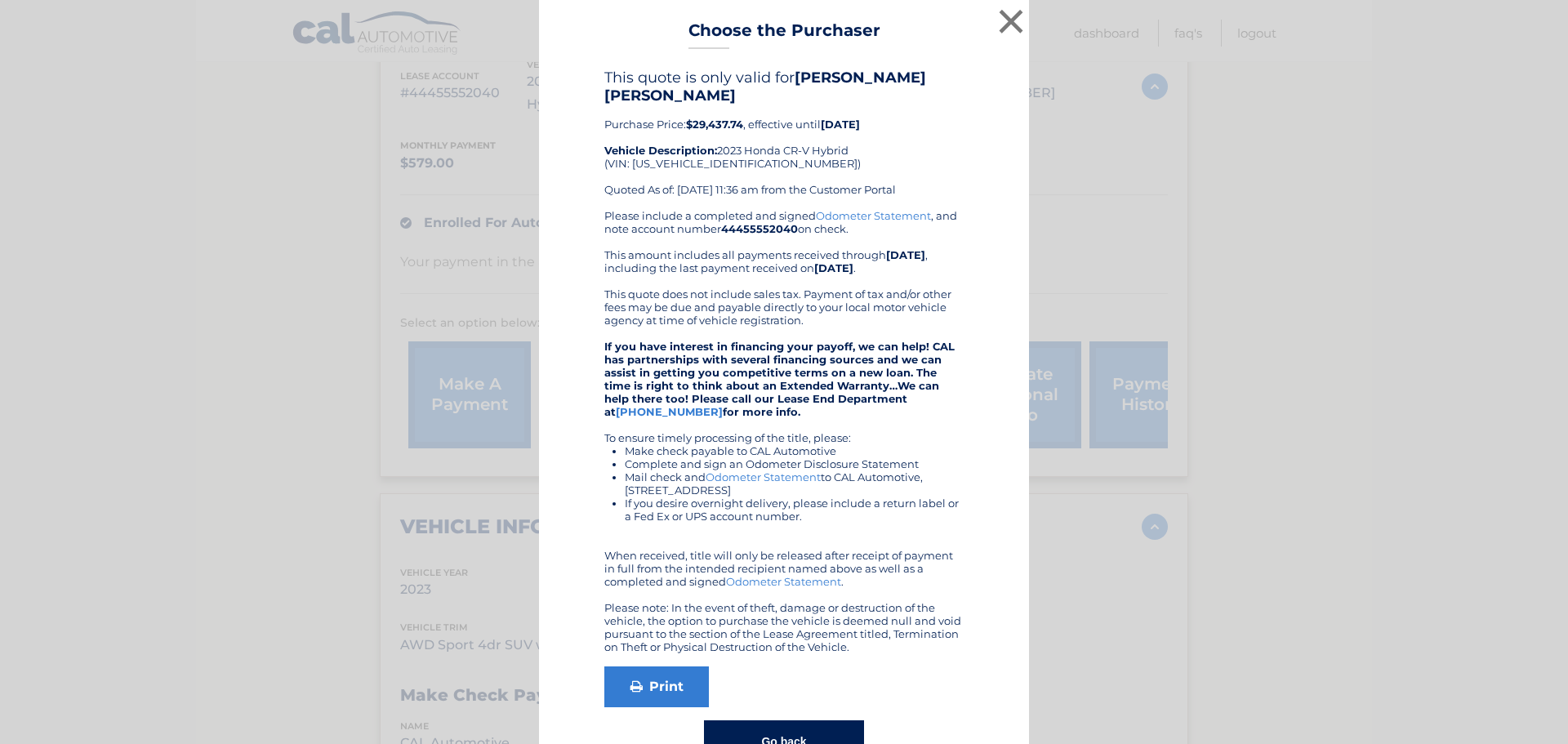
scroll to position [52, 0]
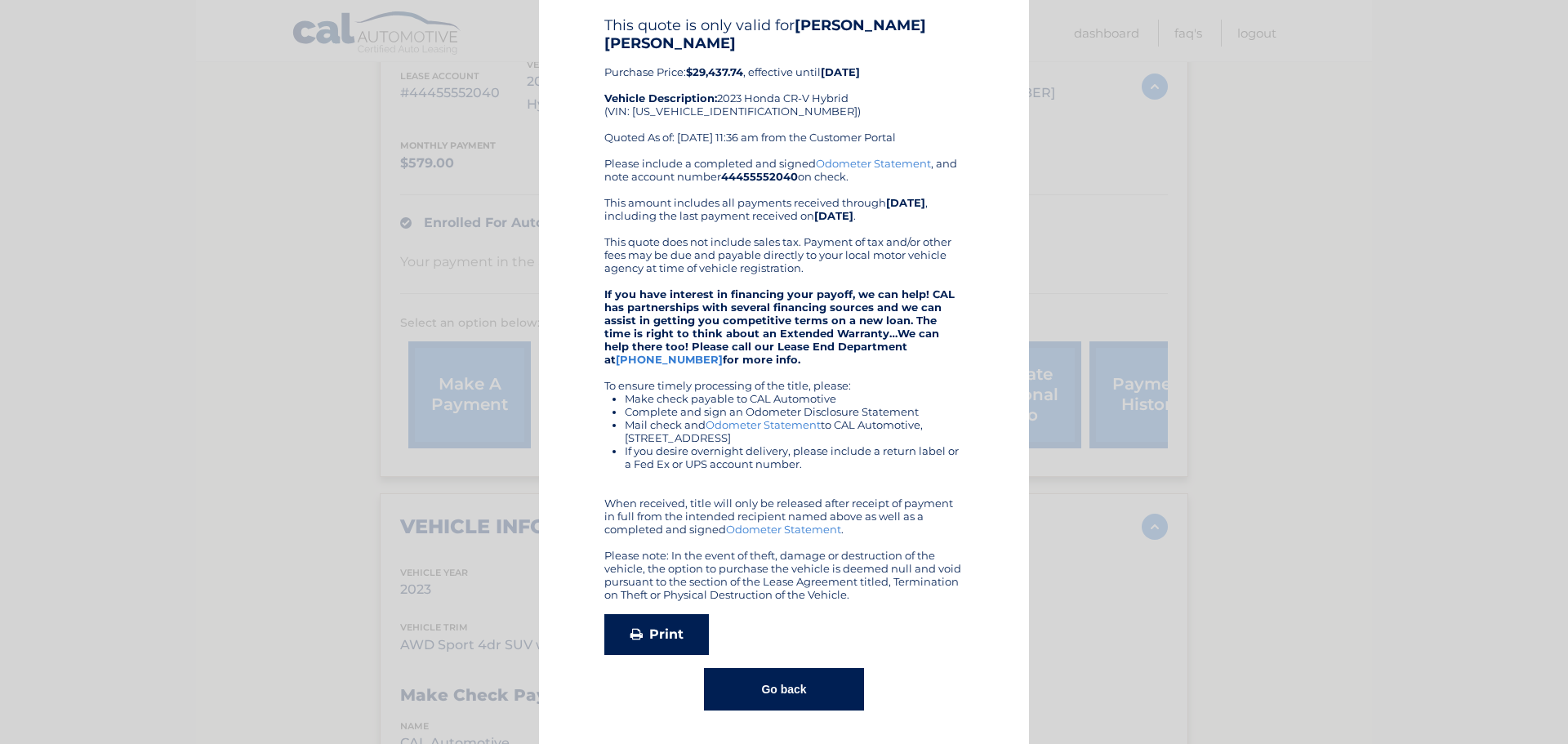
click at [636, 621] on link "Print" at bounding box center [656, 634] width 104 height 40
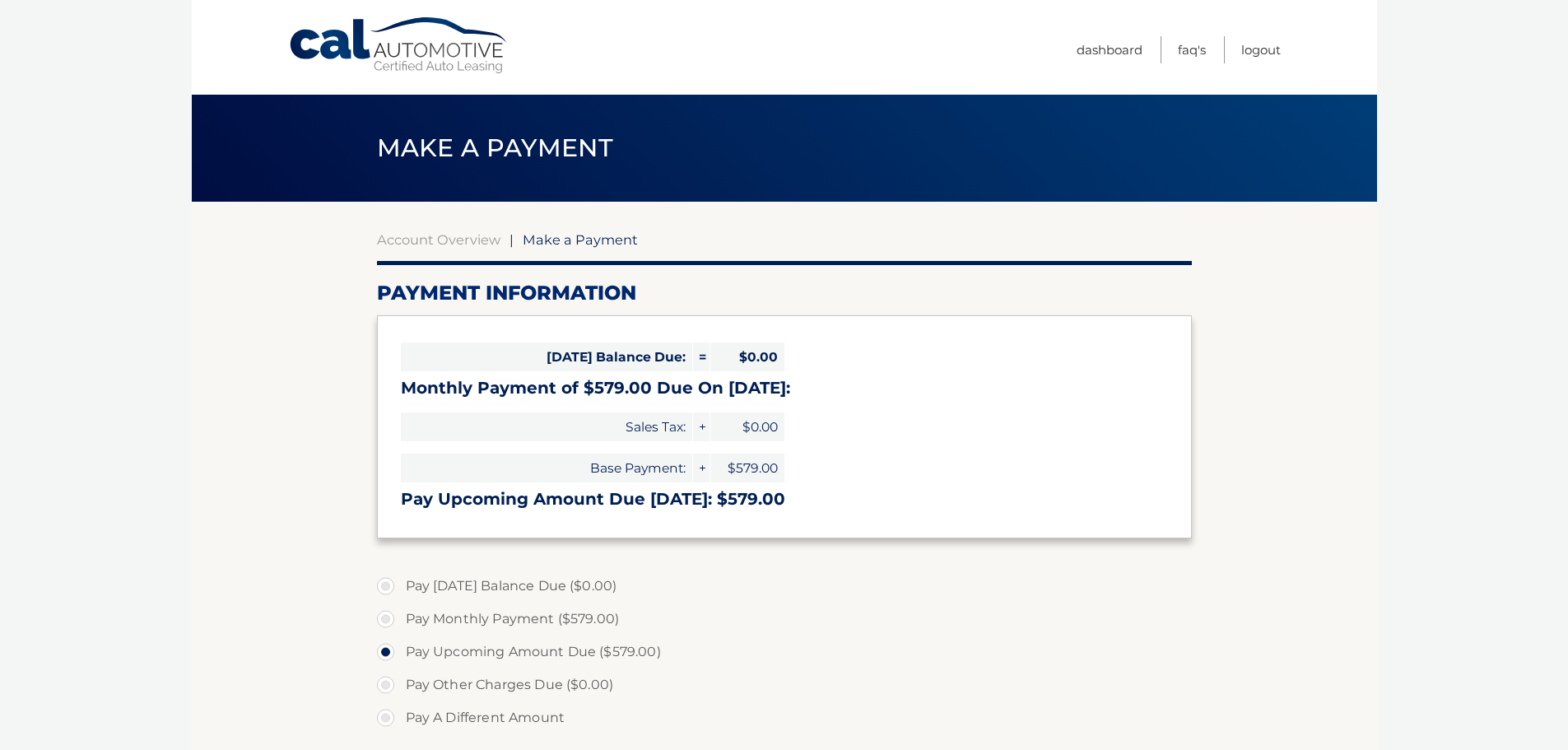
select select "YTQzZmM1YWMtNTZjZC00ZmVhLTlmNDEtNDI4ZDc4ZjE4Yzg5"
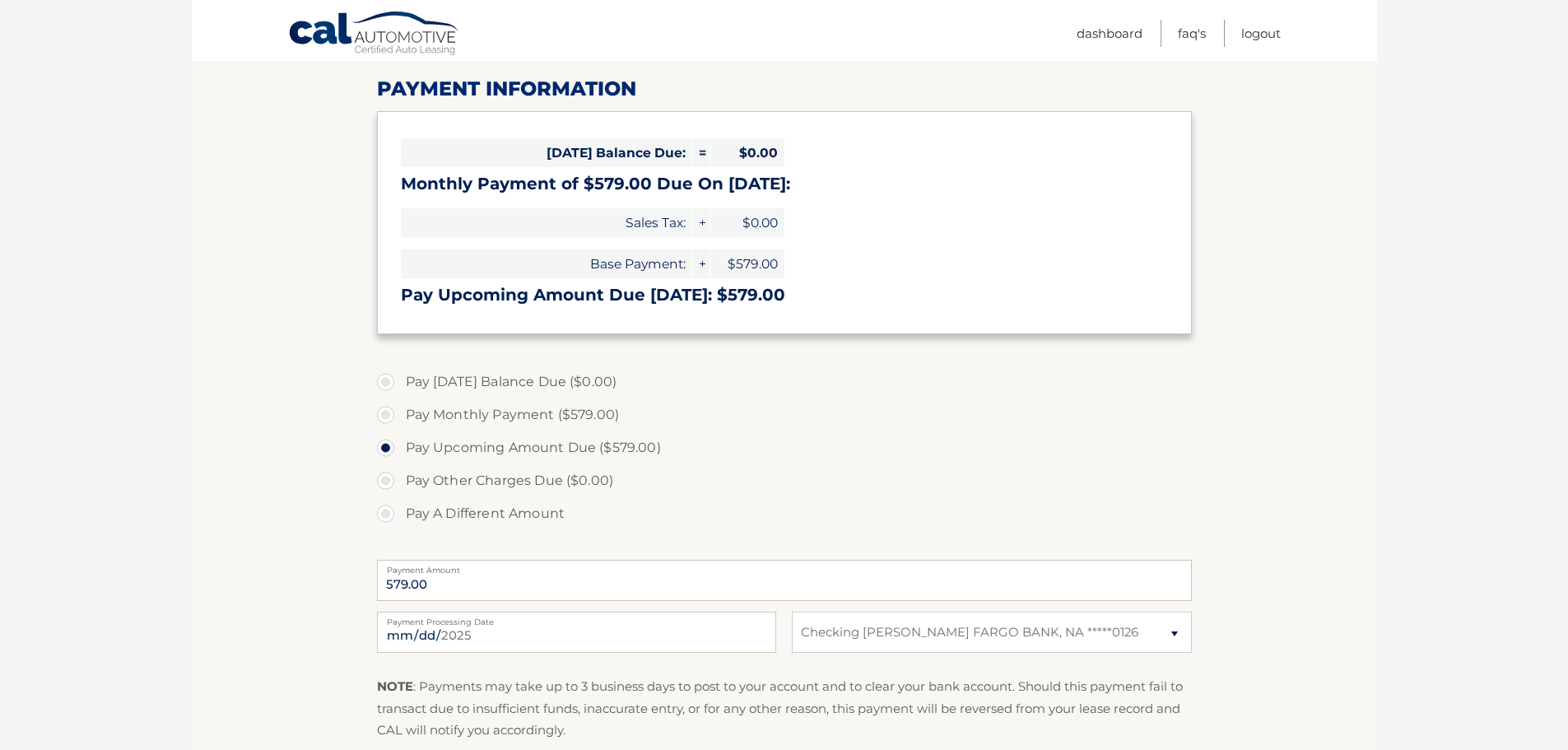
scroll to position [165, 0]
